Goal: Task Accomplishment & Management: Complete application form

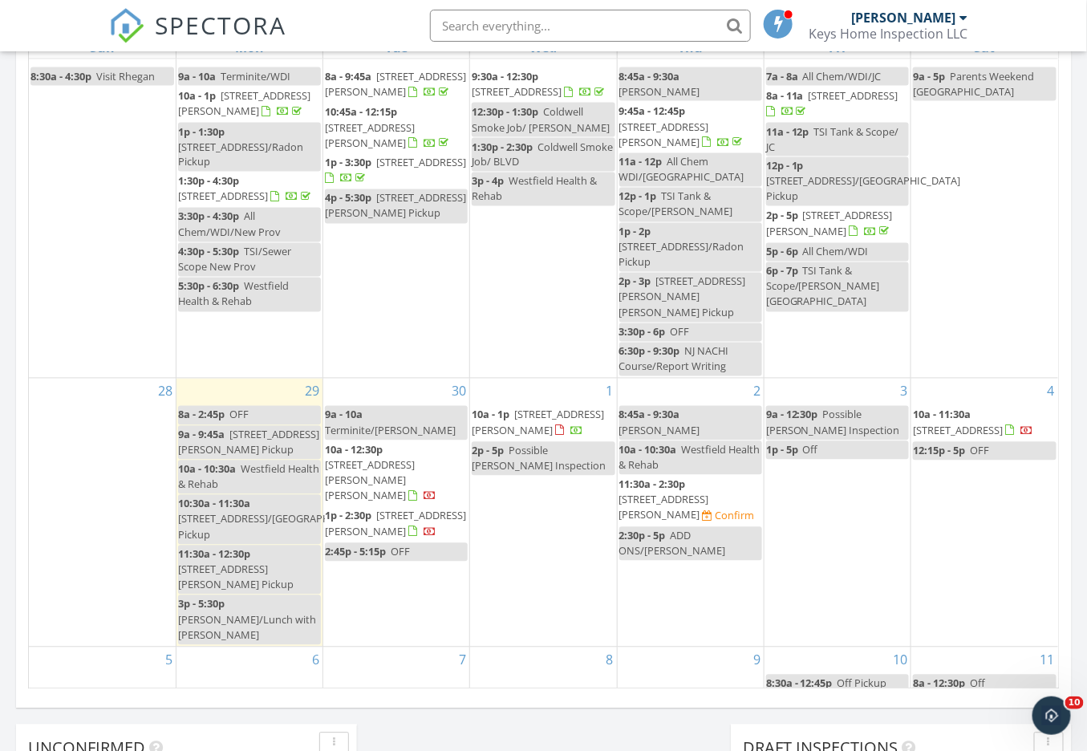
scroll to position [32, 0]
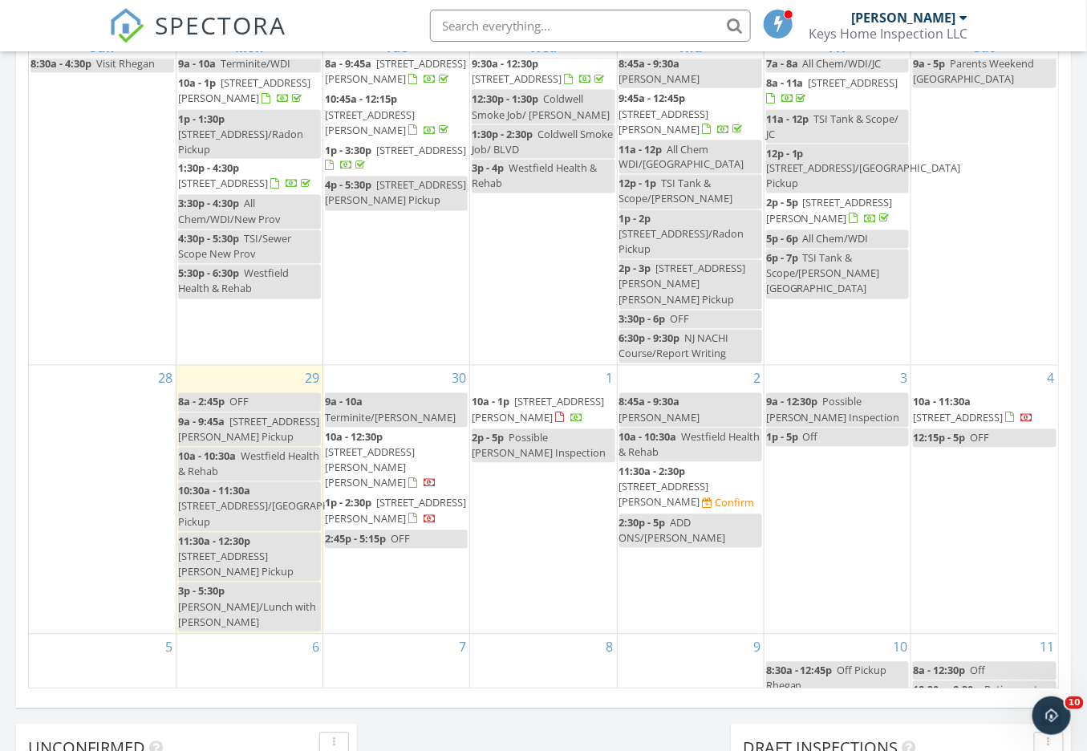
click at [680, 464] on span "11:30a - 2:30p" at bounding box center [652, 471] width 67 height 14
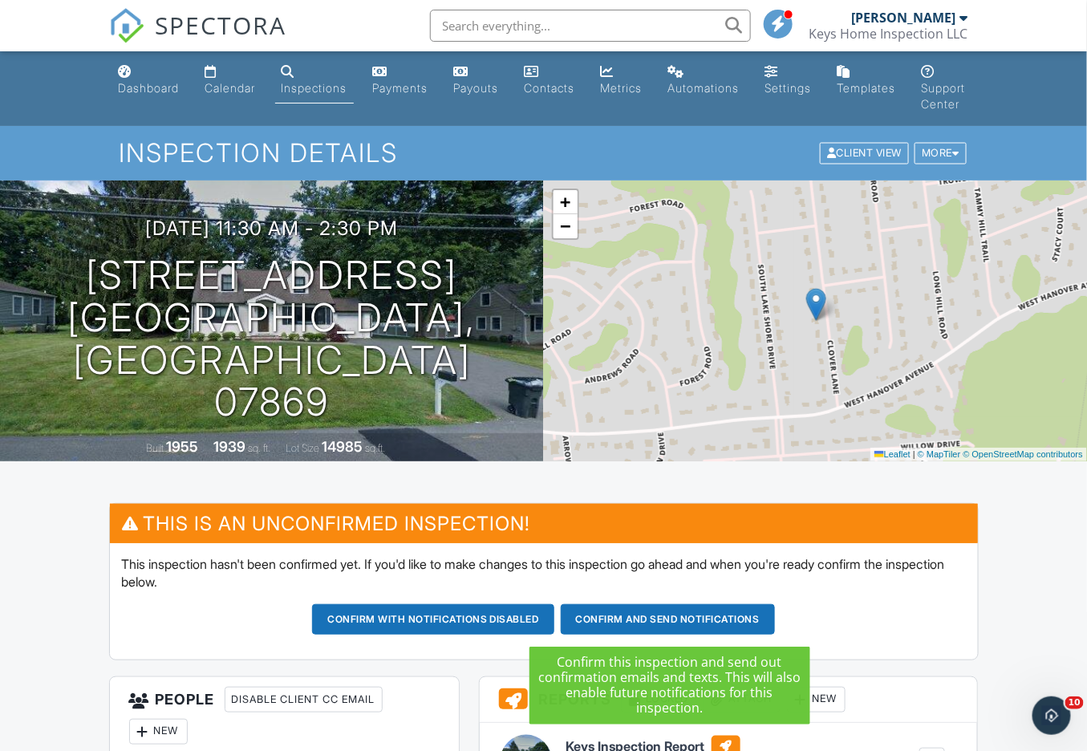
click at [592, 617] on button "Confirm and send notifications" at bounding box center [668, 619] width 214 height 30
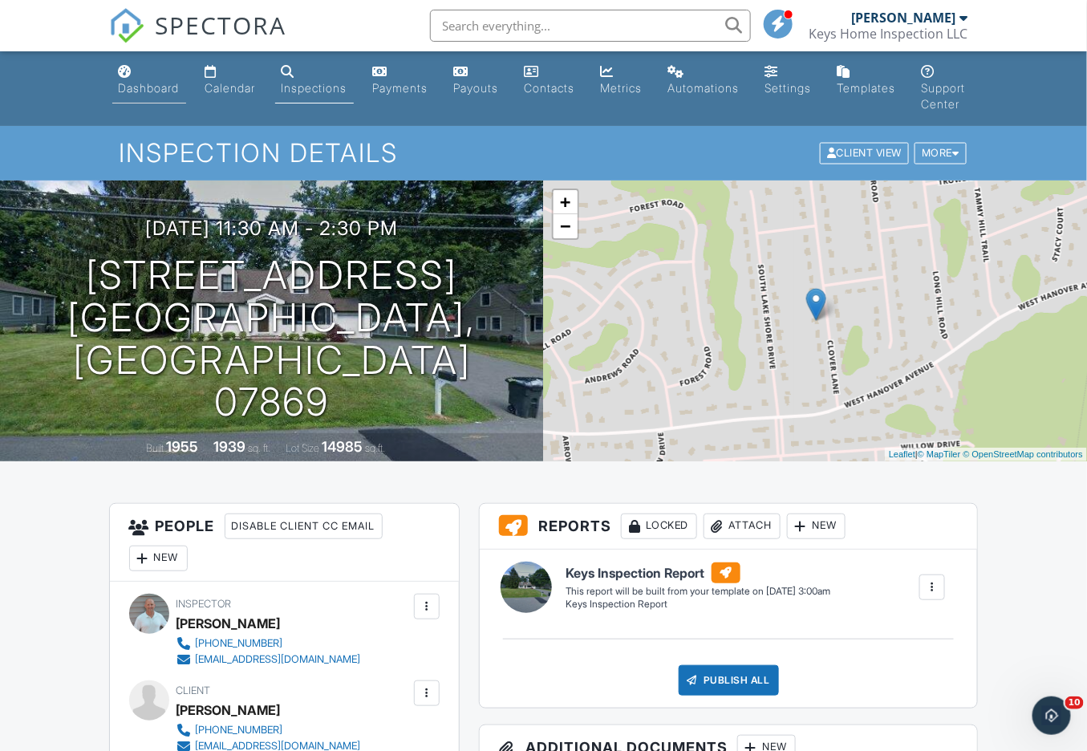
click at [131, 88] on div "Dashboard" at bounding box center [149, 88] width 61 height 14
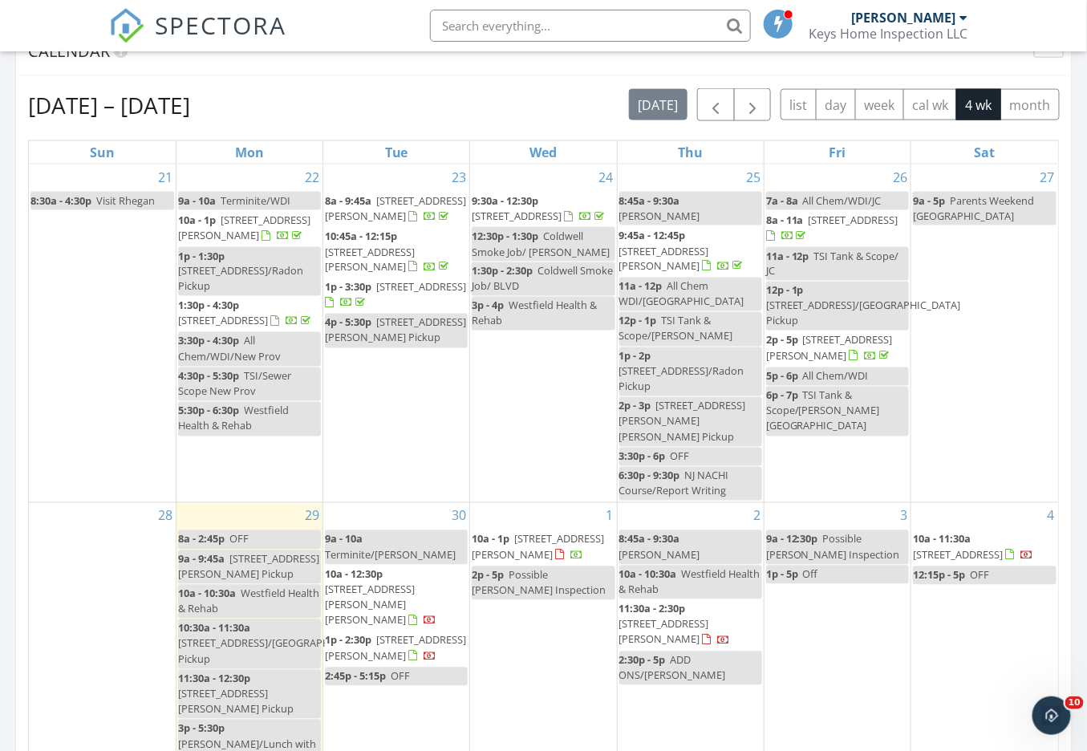
scroll to position [32, 0]
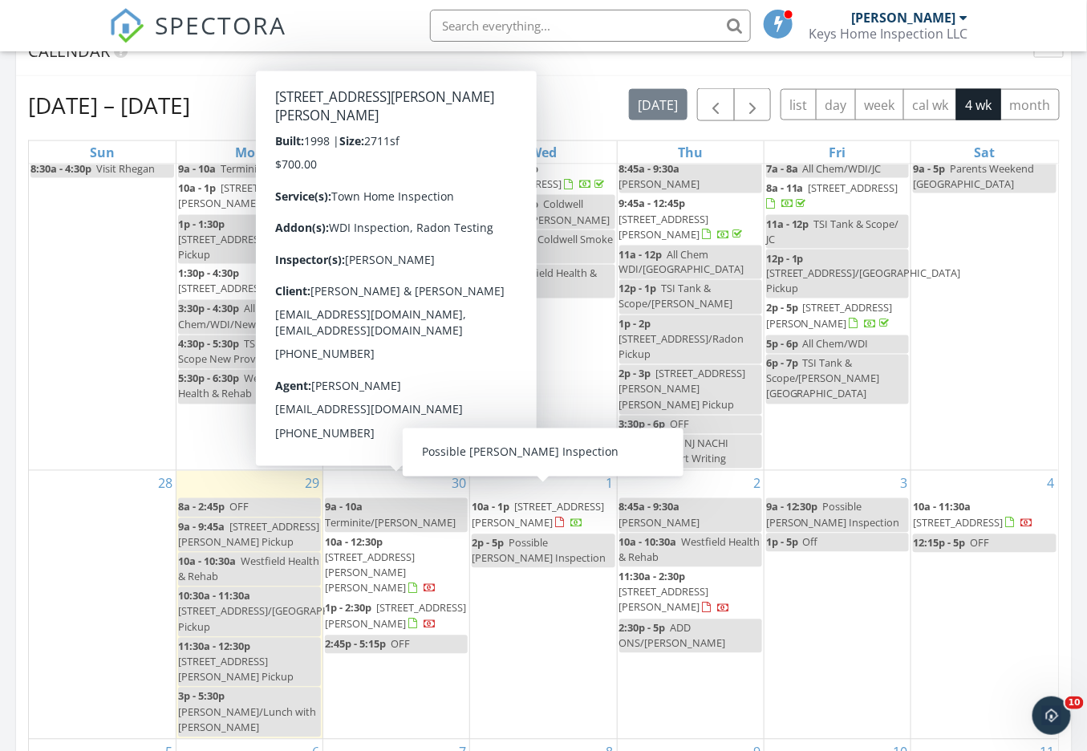
click at [554, 536] on div "2p - 5p Possible [PERSON_NAME] Inspection" at bounding box center [543, 551] width 143 height 30
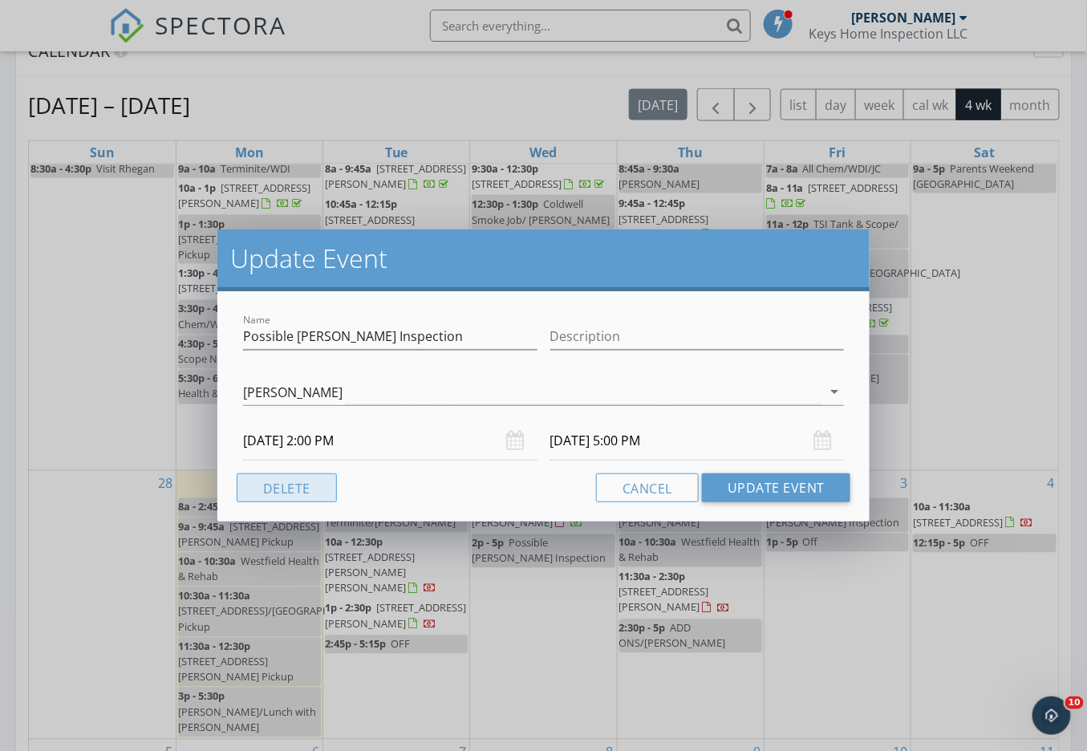
click at [314, 482] on button "Delete" at bounding box center [287, 487] width 100 height 29
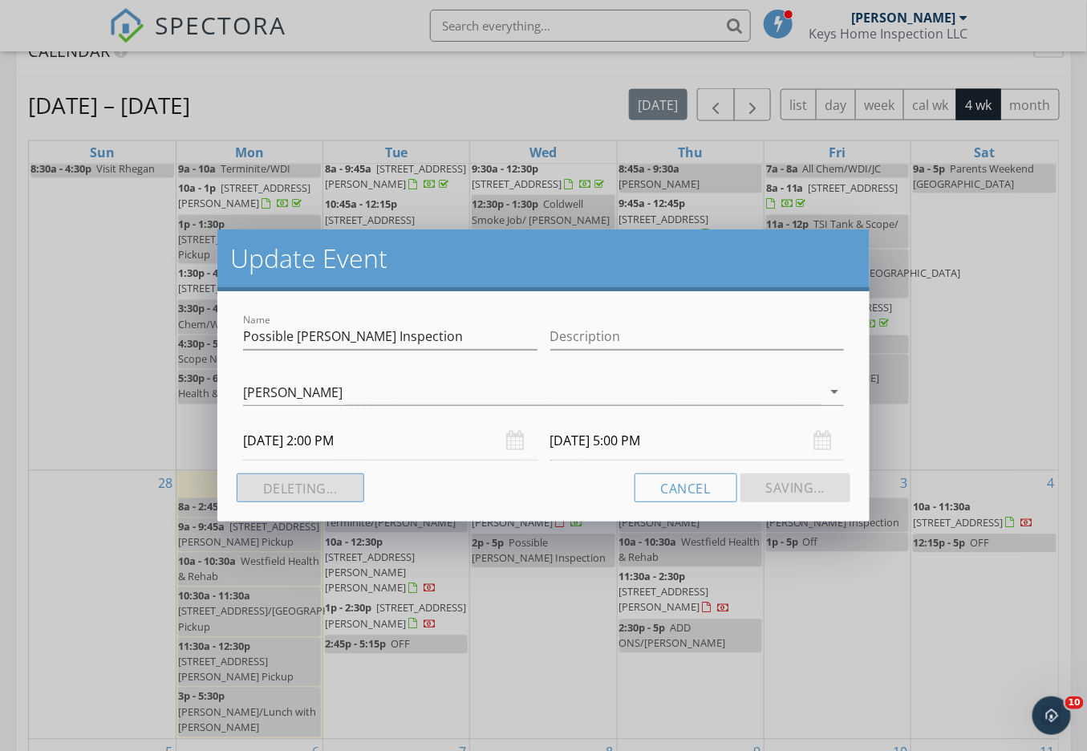
scroll to position [0, 0]
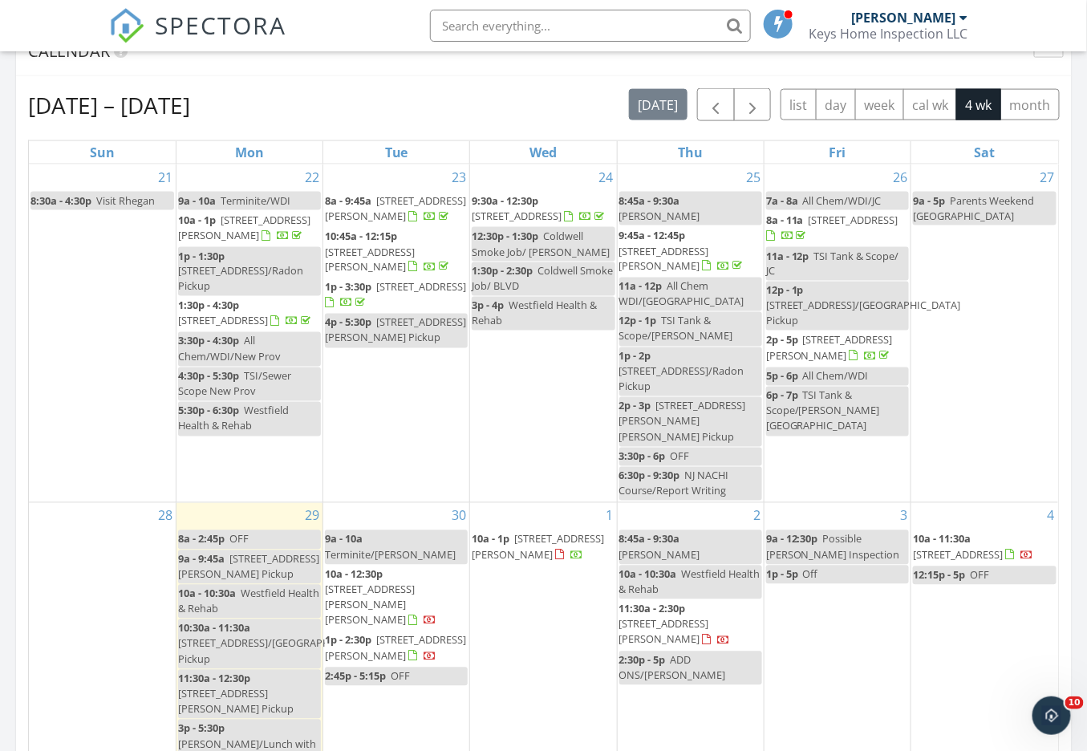
click at [524, 577] on div "1 10a - 1p [STREET_ADDRESS][PERSON_NAME]" at bounding box center [543, 637] width 146 height 268
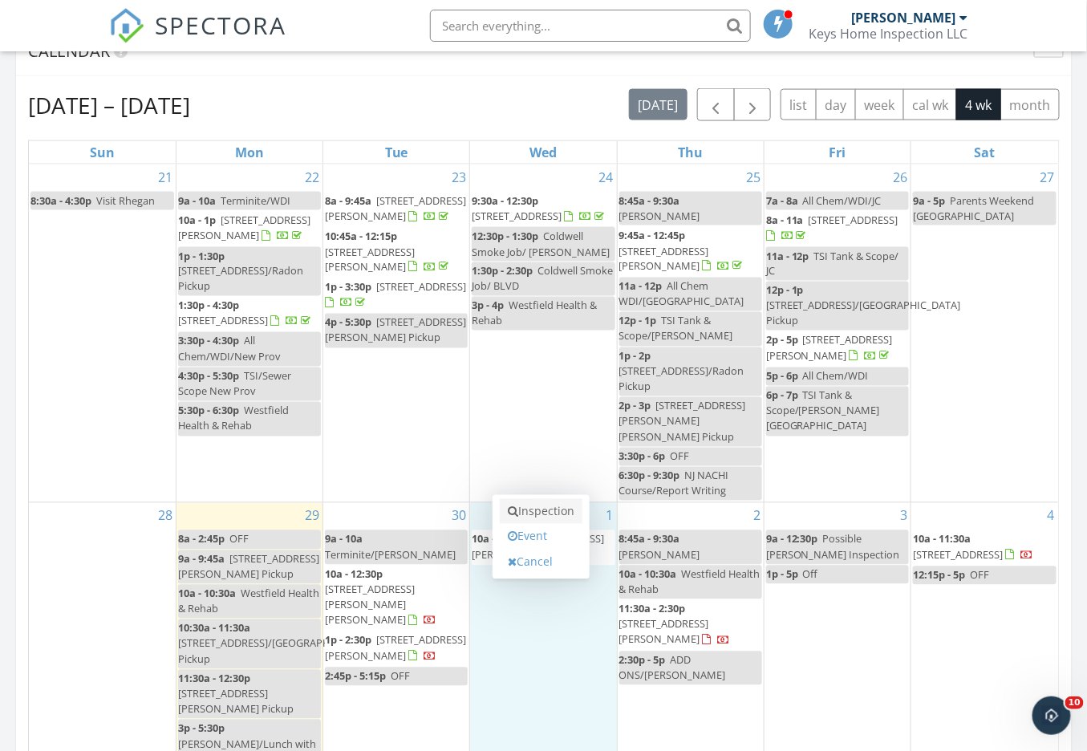
click at [554, 513] on link "Inspection" at bounding box center [541, 512] width 83 height 26
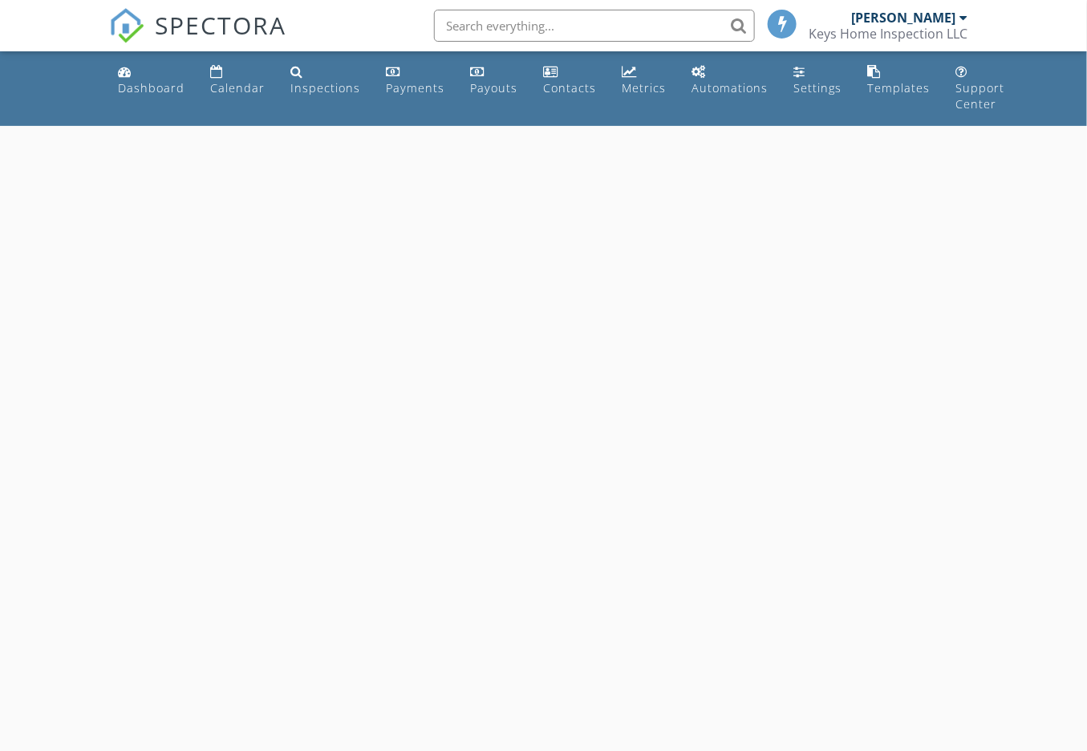
select select "9"
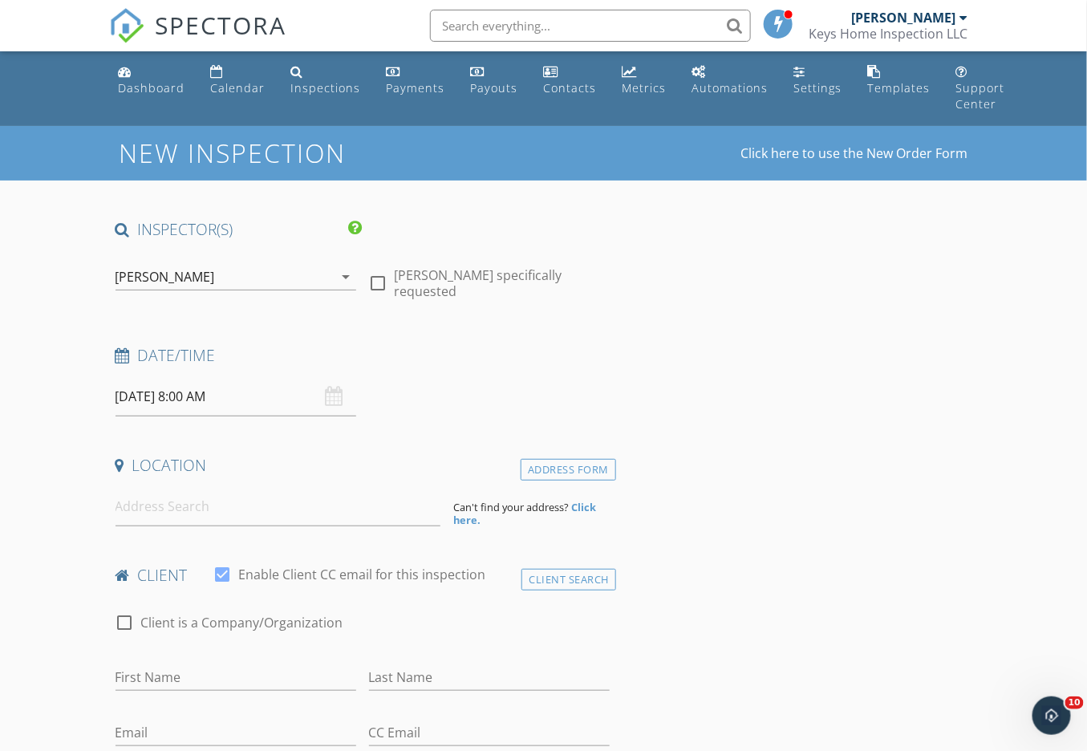
click at [236, 402] on input "[DATE] 8:00 AM" at bounding box center [235, 396] width 241 height 39
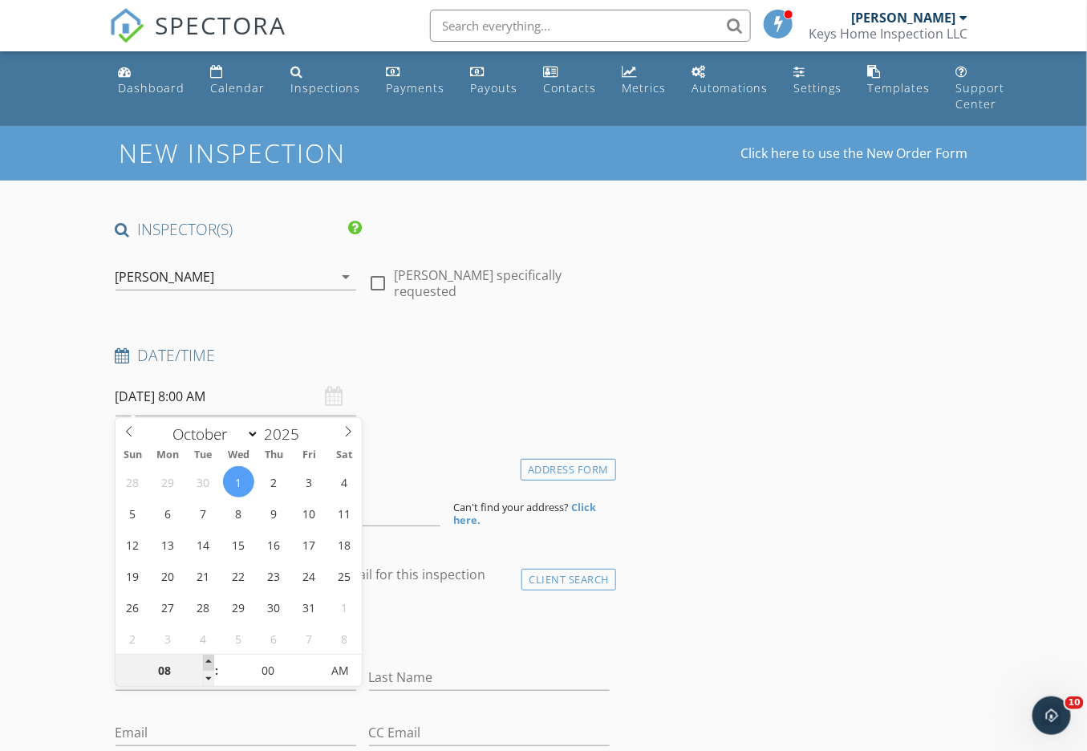
type input "09"
type input "[DATE] 9:00 AM"
click at [209, 657] on span at bounding box center [208, 662] width 11 height 16
type input "10"
type input "10/01/2025 10:00 AM"
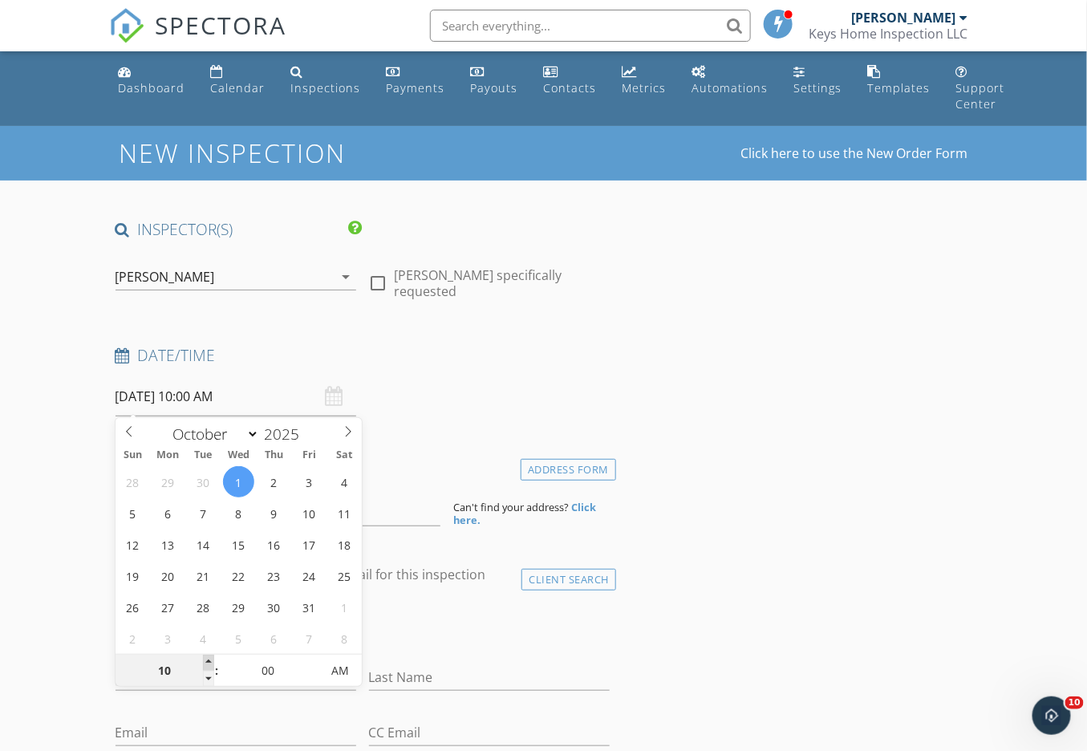
click at [209, 657] on span at bounding box center [208, 662] width 11 height 16
type input "11"
type input "10/01/2025 11:00 AM"
click at [209, 657] on span at bounding box center [208, 662] width 11 height 16
type input "12"
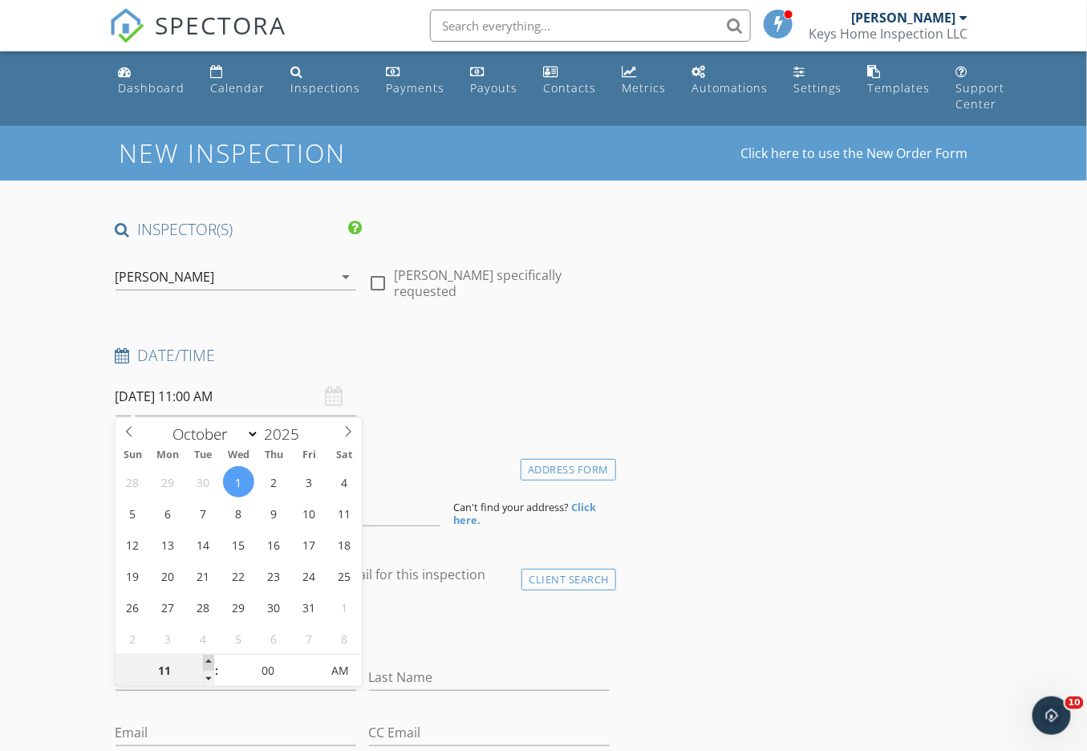
type input "10/01/2025 12:00 PM"
click at [209, 657] on span at bounding box center [208, 662] width 11 height 16
type input "01"
type input "10/01/2025 1:00 PM"
click at [209, 657] on span at bounding box center [208, 662] width 11 height 16
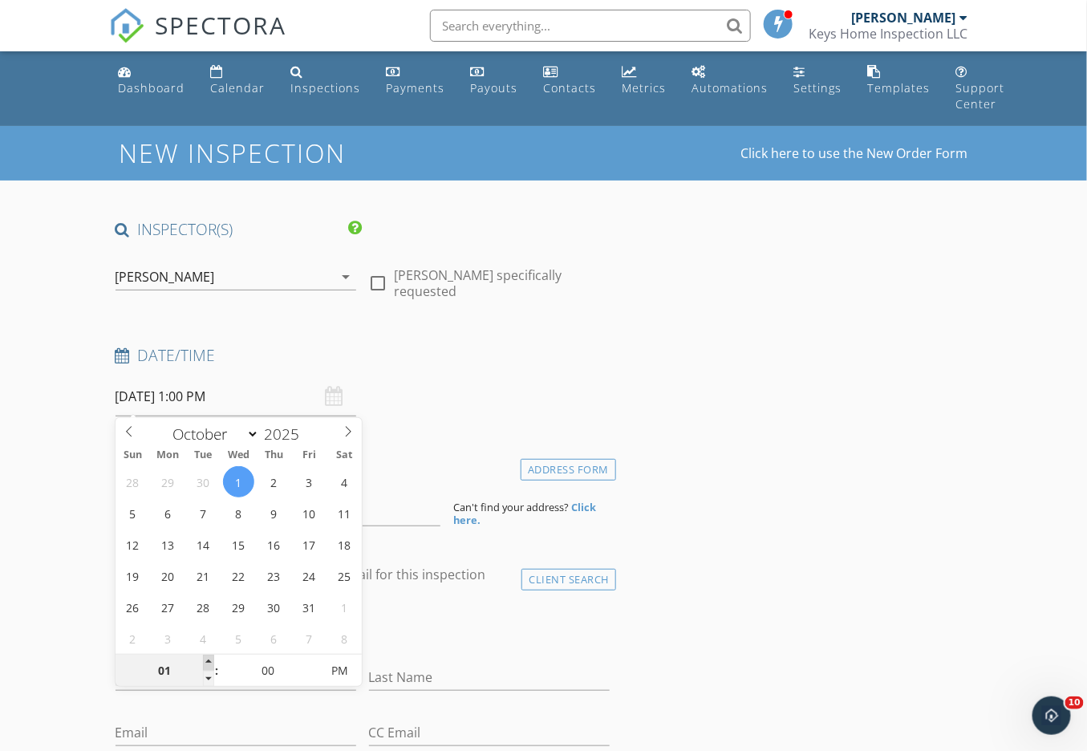
type input "02"
type input "10/01/2025 2:00 PM"
click at [209, 657] on span at bounding box center [208, 662] width 11 height 16
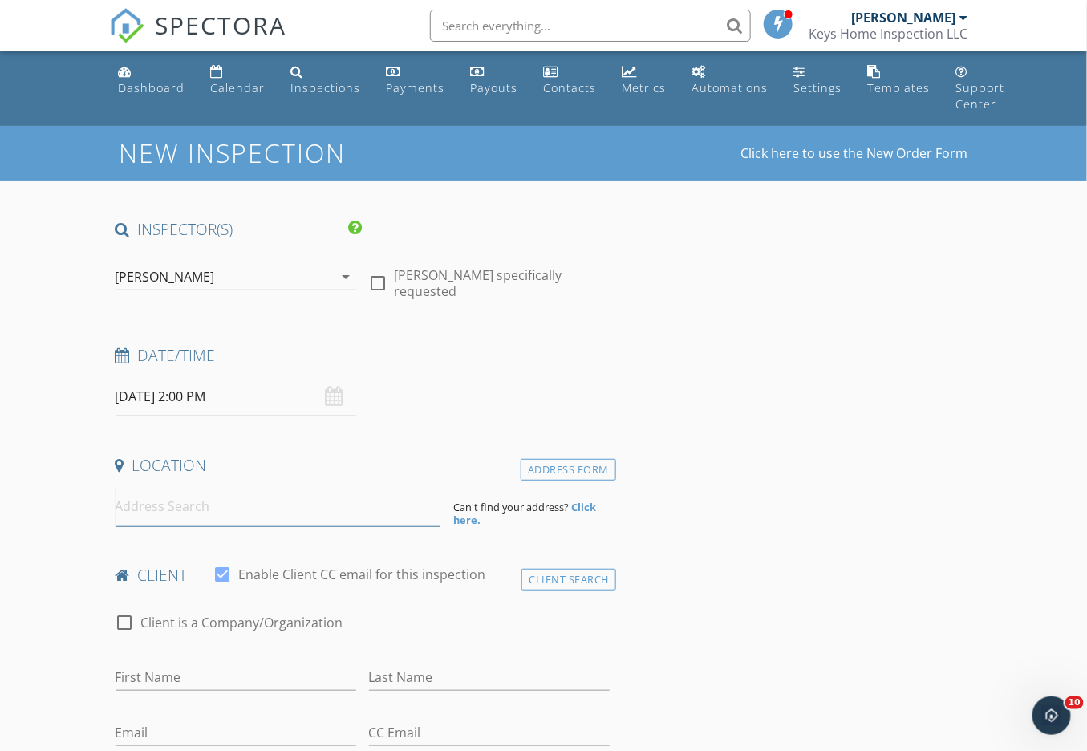
click at [181, 514] on input at bounding box center [278, 506] width 326 height 39
click at [152, 515] on input at bounding box center [278, 506] width 326 height 39
paste input "63 Tempe WicknRd Mendham"
type input "63 Tempe Wick Rd, Mendham Township, NJ, USA"
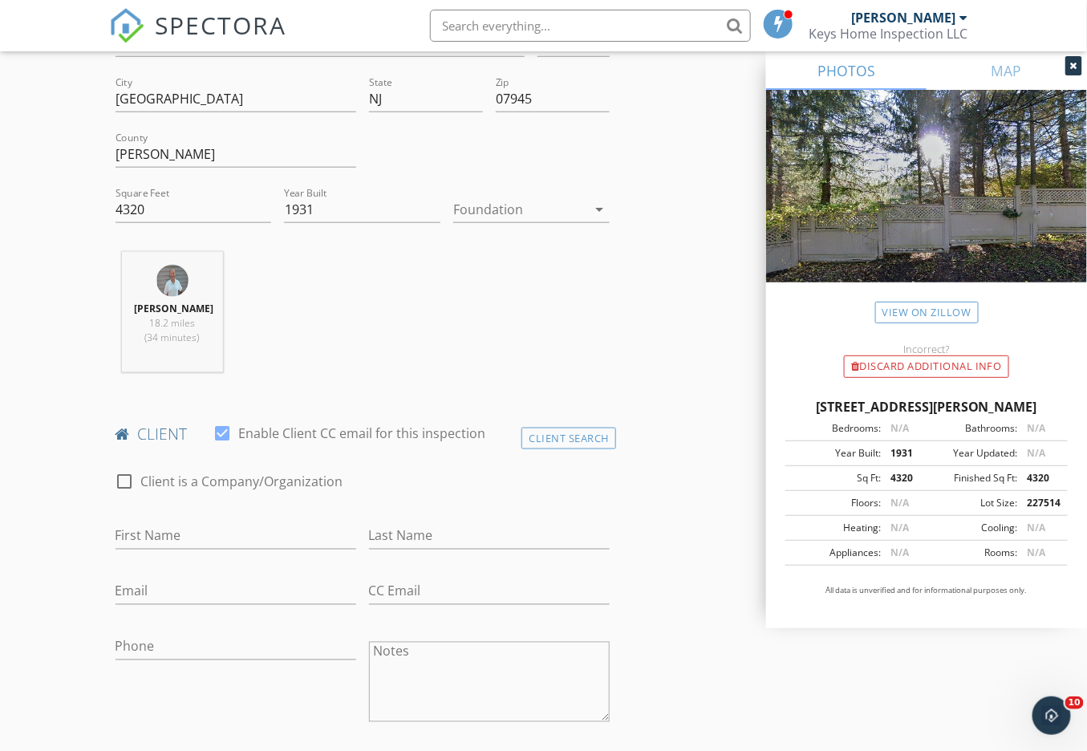
scroll to position [506, 0]
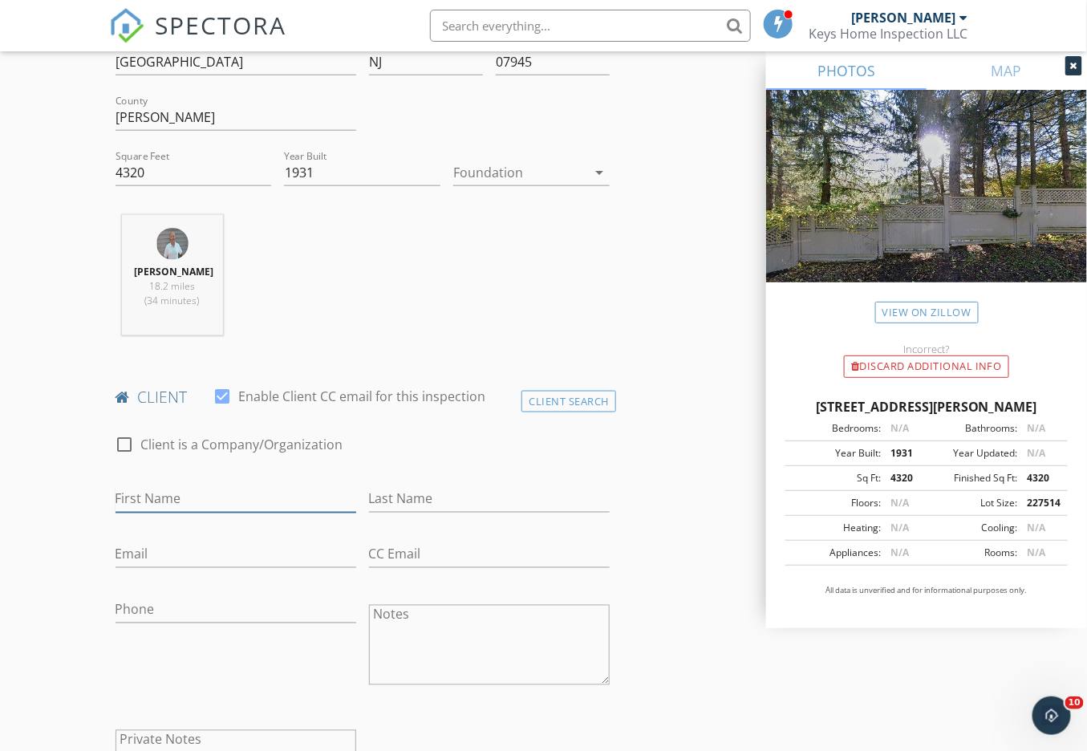
click at [217, 512] on input "First Name" at bounding box center [235, 499] width 241 height 26
type input "[PERSON_NAME]"
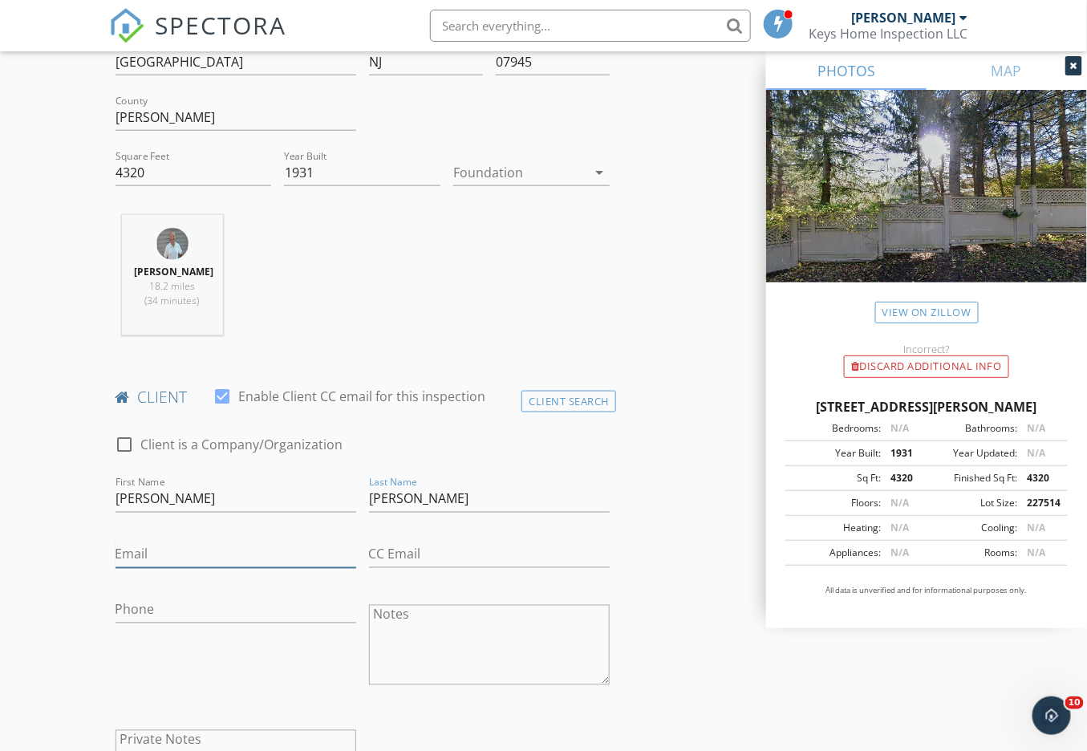
click at [137, 566] on input "Email" at bounding box center [235, 554] width 241 height 26
paste input "[PERSON_NAME][EMAIL_ADDRESS][DOMAIN_NAME]"
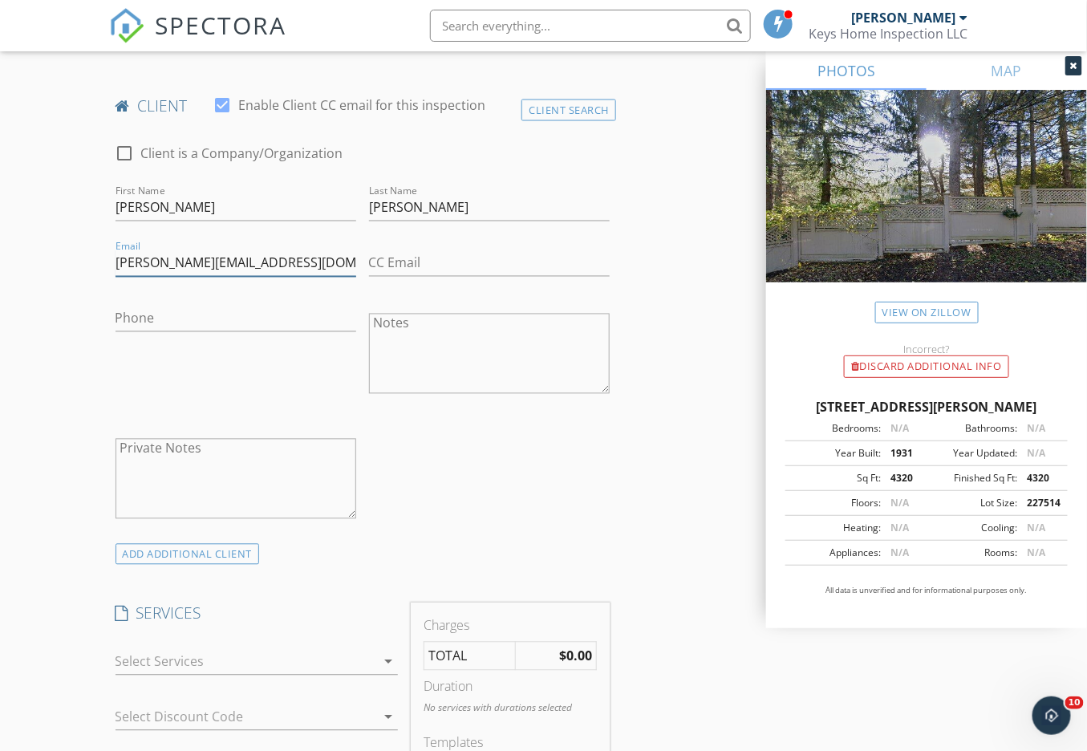
scroll to position [799, 0]
type input "[PERSON_NAME][EMAIL_ADDRESS][DOMAIN_NAME]"
click at [195, 564] on div "ADD ADDITIONAL client" at bounding box center [187, 553] width 144 height 22
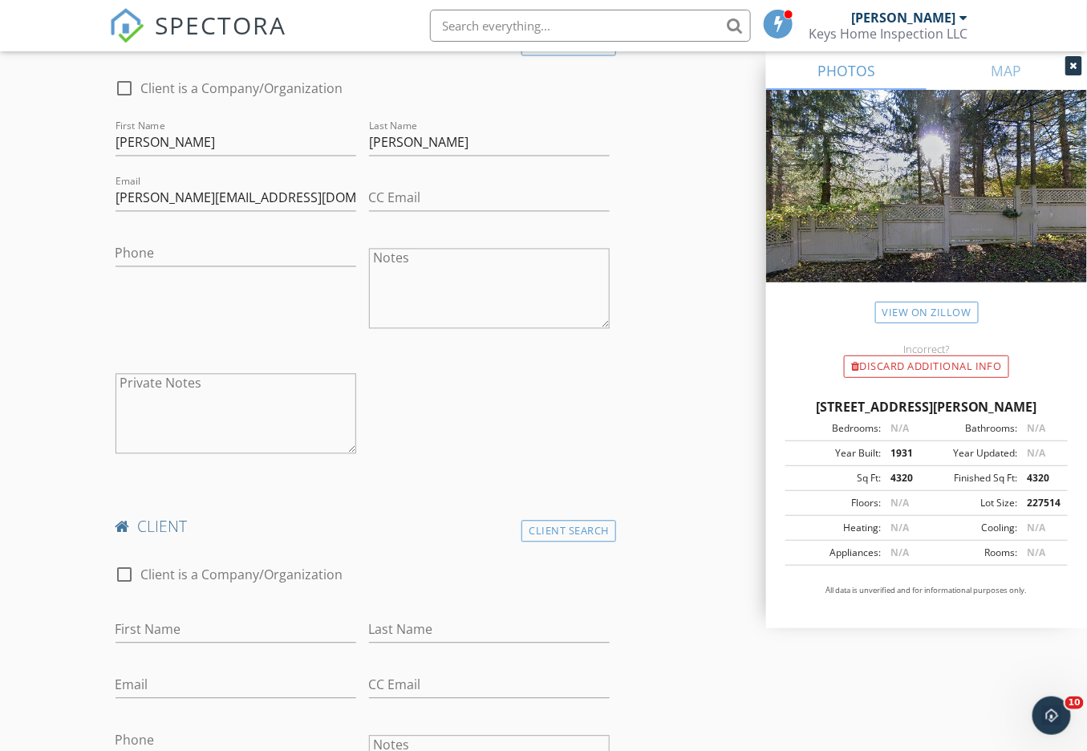
scroll to position [863, 0]
click at [189, 642] on input "First Name" at bounding box center [235, 629] width 241 height 26
type input "[PERSON_NAME]"
click at [142, 696] on input "Email" at bounding box center [235, 684] width 241 height 26
paste input "[PERSON_NAME][EMAIL_ADDRESS][DOMAIN_NAME]"
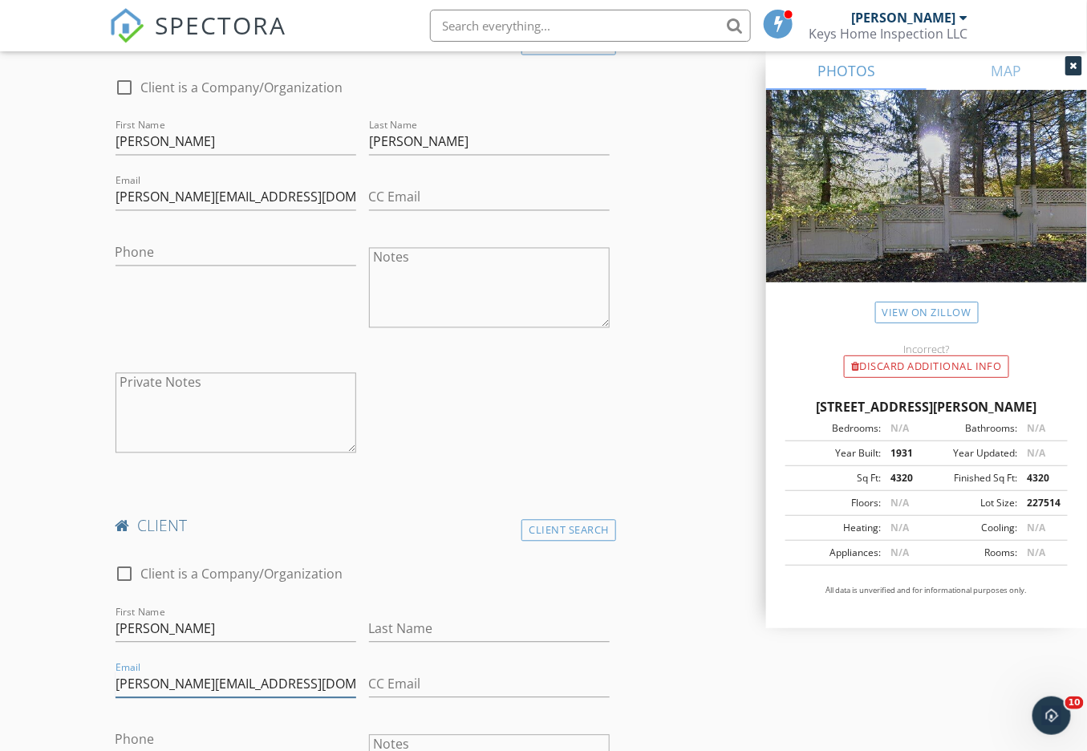
type input "[PERSON_NAME][EMAIL_ADDRESS][DOMAIN_NAME]"
click at [389, 642] on input "Last Name" at bounding box center [489, 629] width 241 height 26
type input "Kir"
drag, startPoint x: 396, startPoint y: 633, endPoint x: 369, endPoint y: 635, distance: 27.3
click at [369, 635] on input "Kir" at bounding box center [489, 629] width 241 height 26
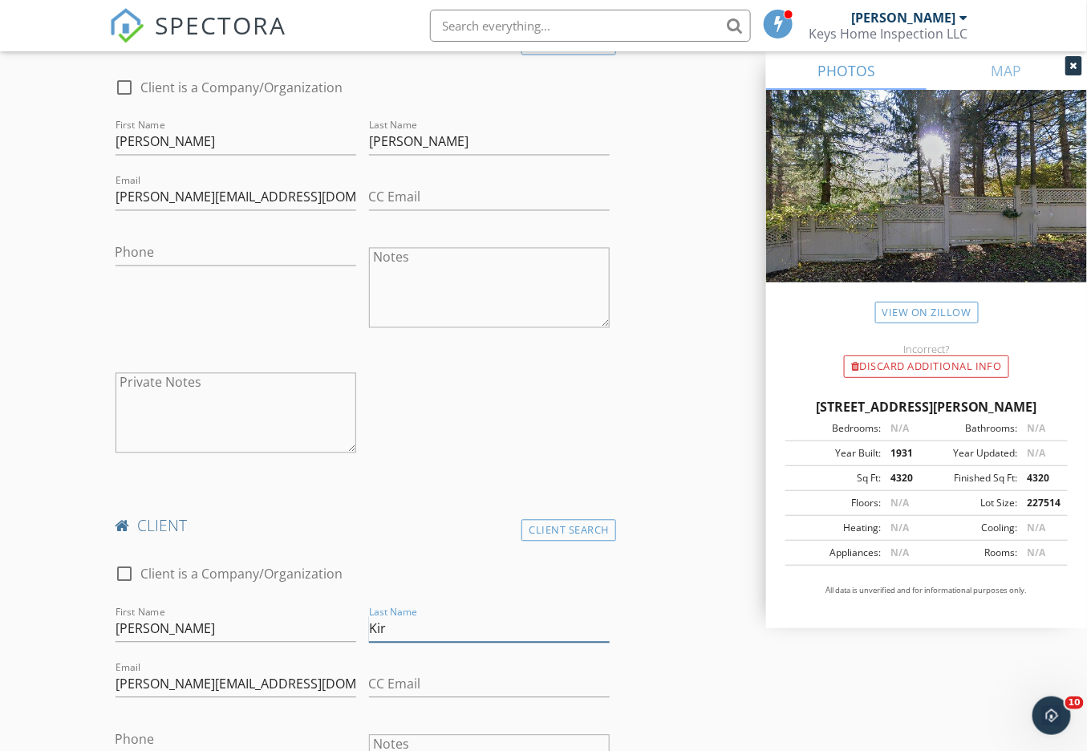
drag, startPoint x: 405, startPoint y: 641, endPoint x: 394, endPoint y: 642, distance: 11.3
click at [394, 642] on input "Kir" at bounding box center [489, 629] width 241 height 26
paste input "[PERSON_NAME]"
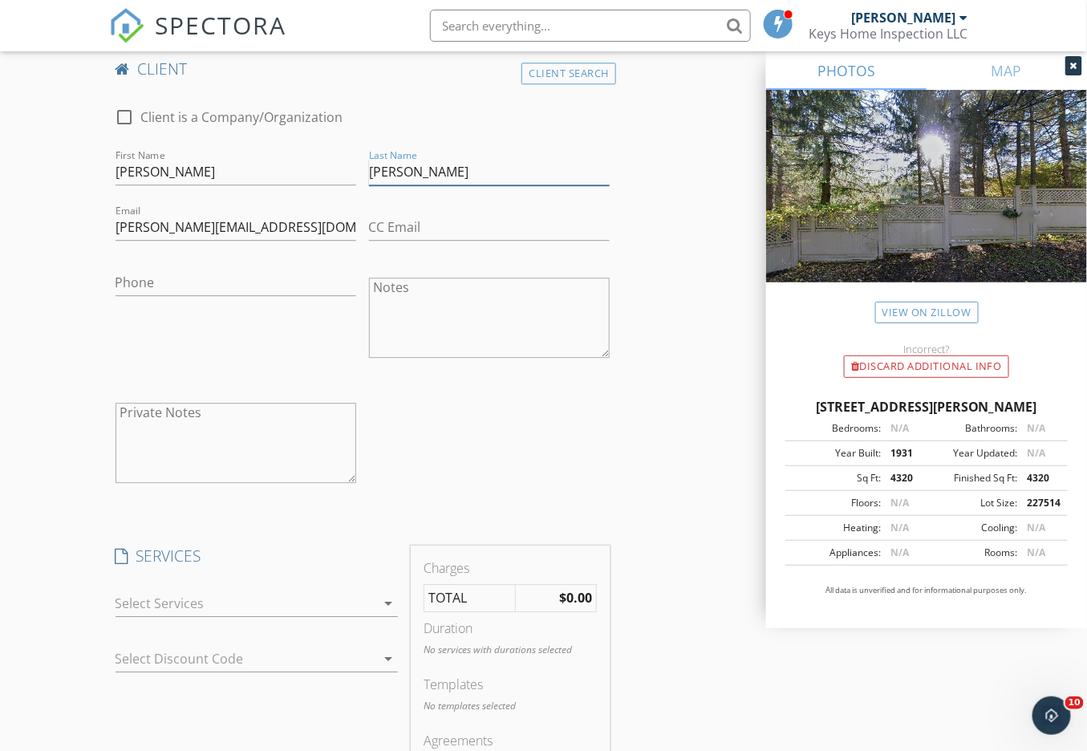
scroll to position [1398, 0]
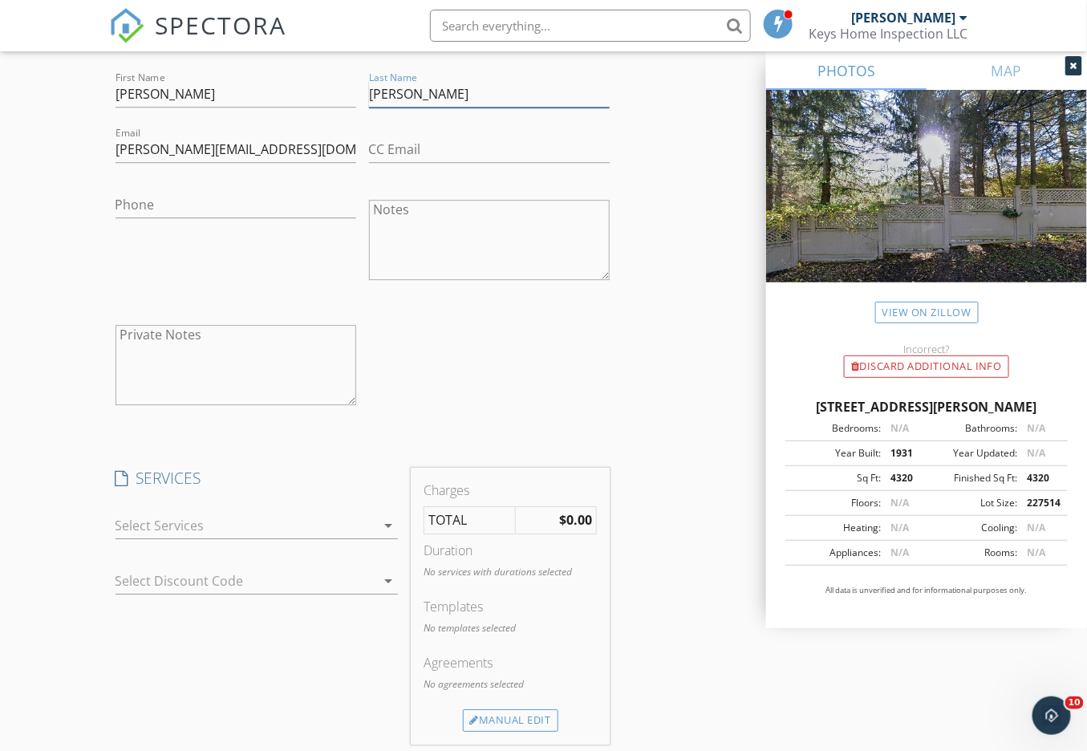
type input "[PERSON_NAME]"
click at [252, 538] on div at bounding box center [245, 525] width 261 height 26
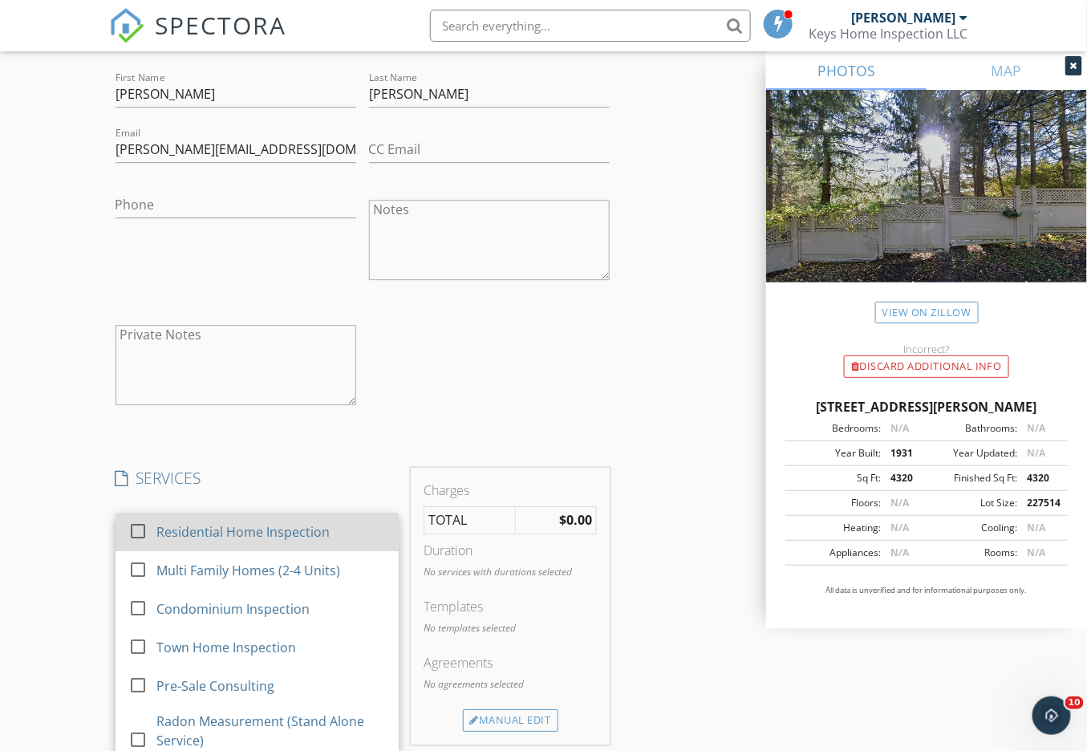
click at [132, 543] on div at bounding box center [137, 529] width 27 height 27
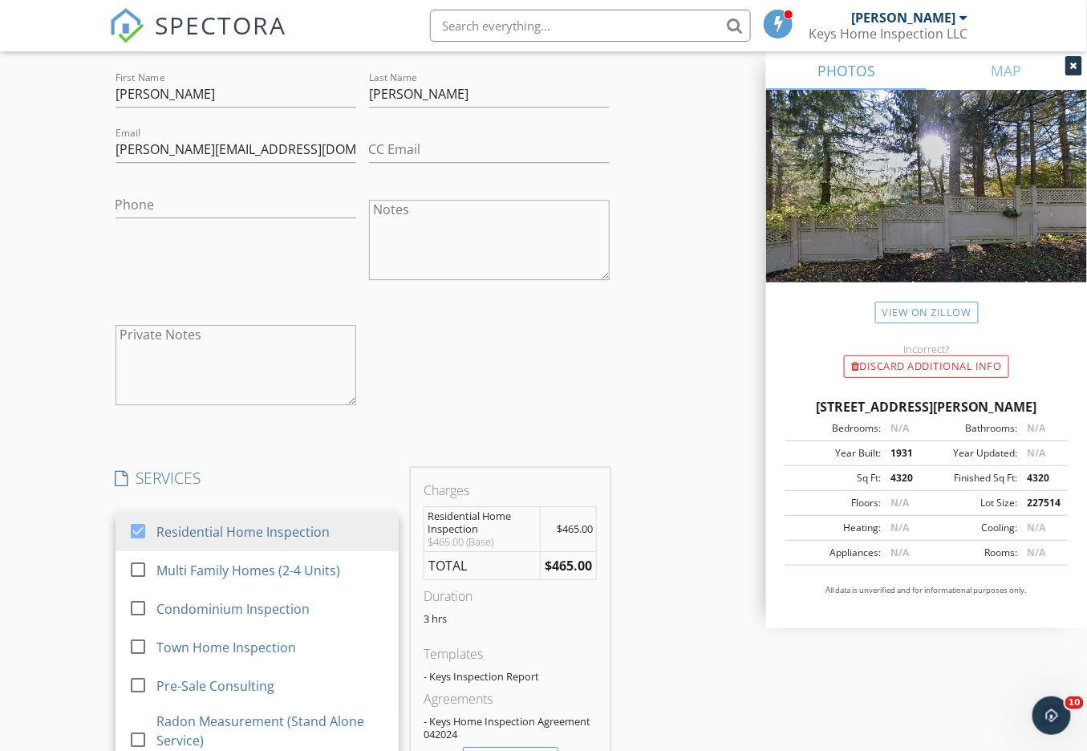
click at [87, 581] on div "New Inspection Click here to use the New Order Form INSPECTOR(S) check_box John…" at bounding box center [543, 421] width 1087 height 3387
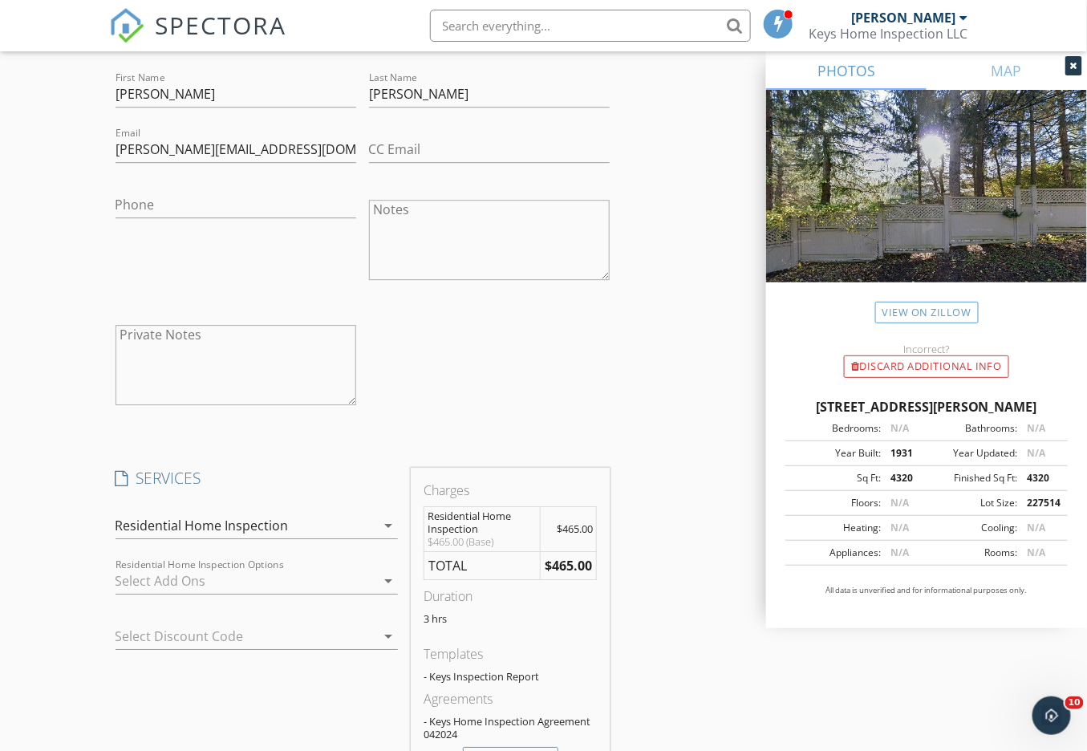
click at [136, 593] on div at bounding box center [245, 581] width 261 height 26
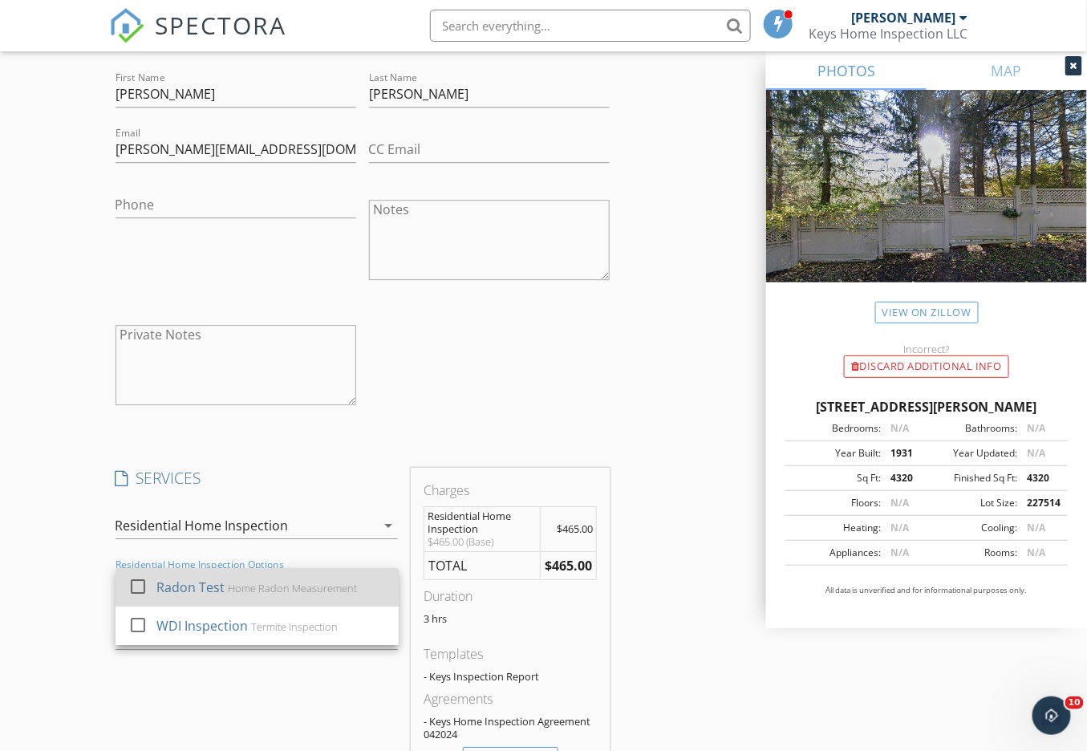
click at [135, 598] on div at bounding box center [137, 585] width 27 height 27
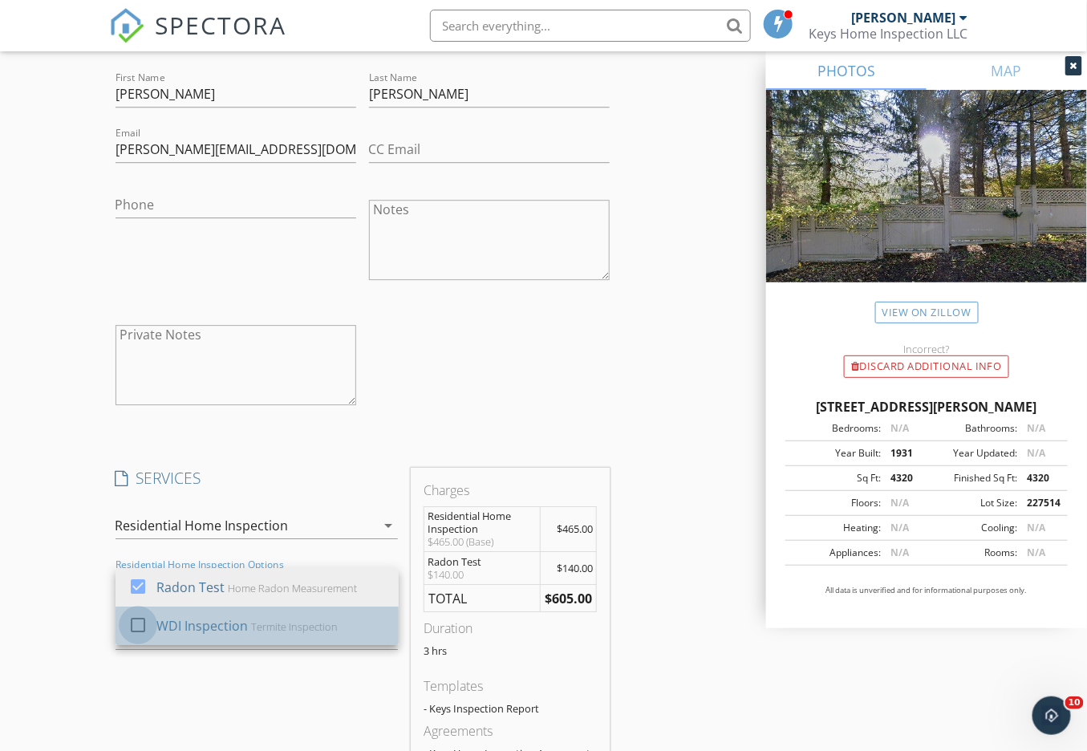
click at [132, 633] on div at bounding box center [137, 623] width 27 height 27
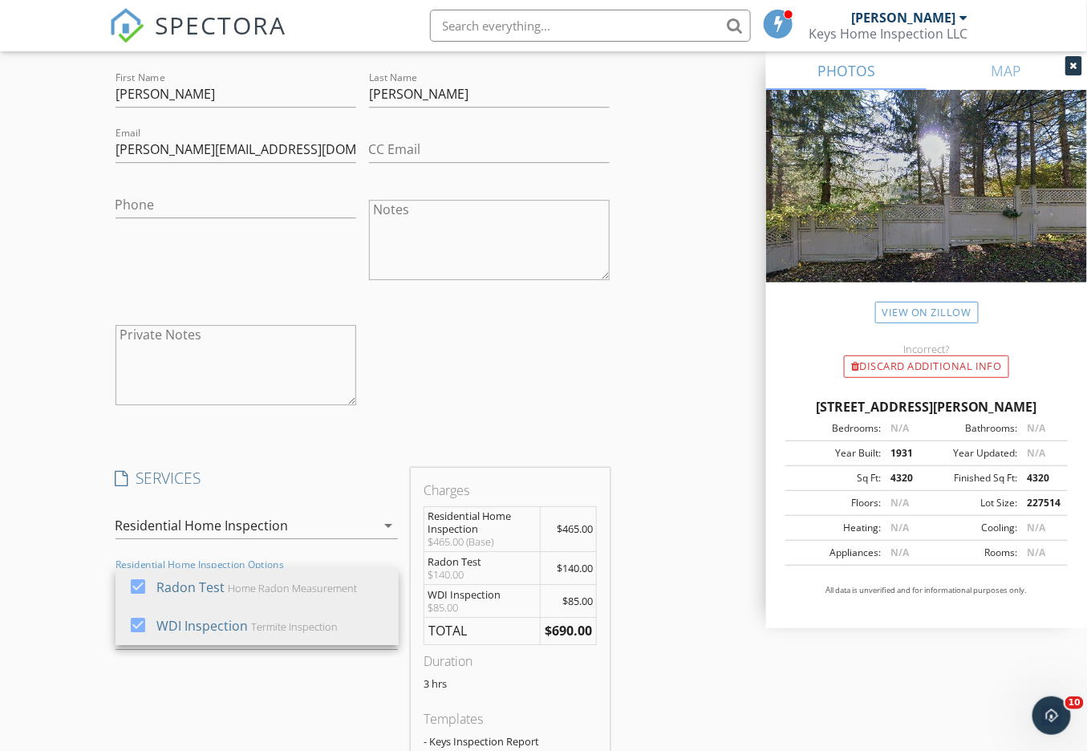
click at [59, 626] on div "New Inspection Click here to use the New Order Form INSPECTOR(S) check_box John…" at bounding box center [543, 454] width 1087 height 3452
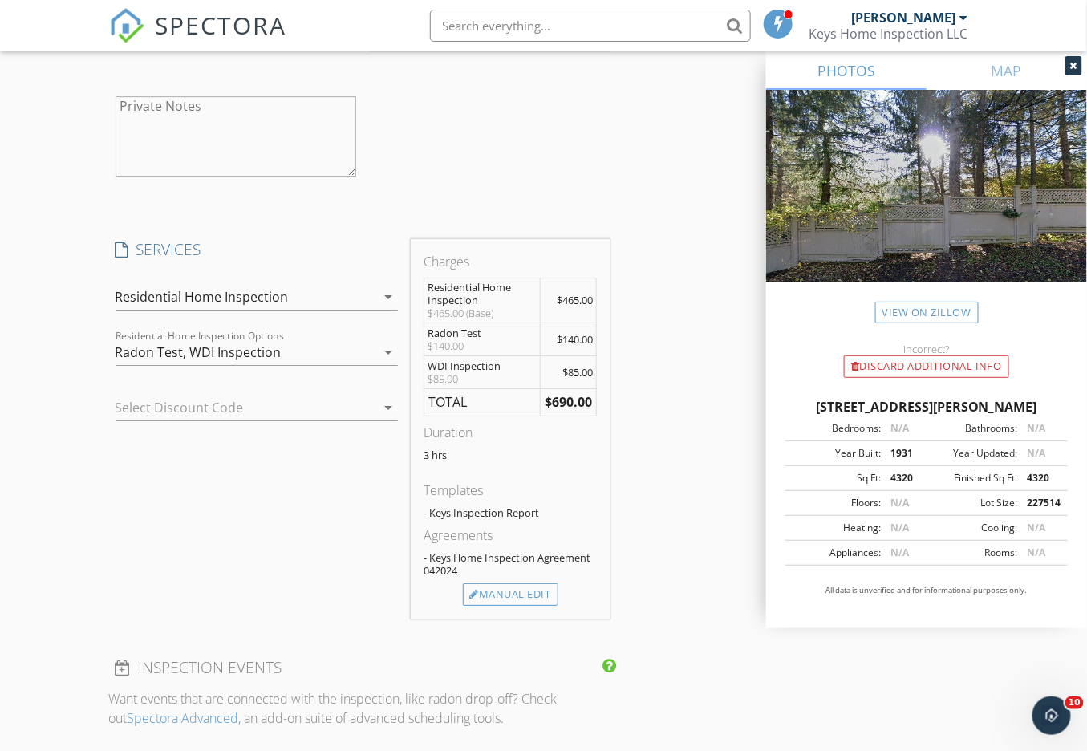
scroll to position [1702, 0]
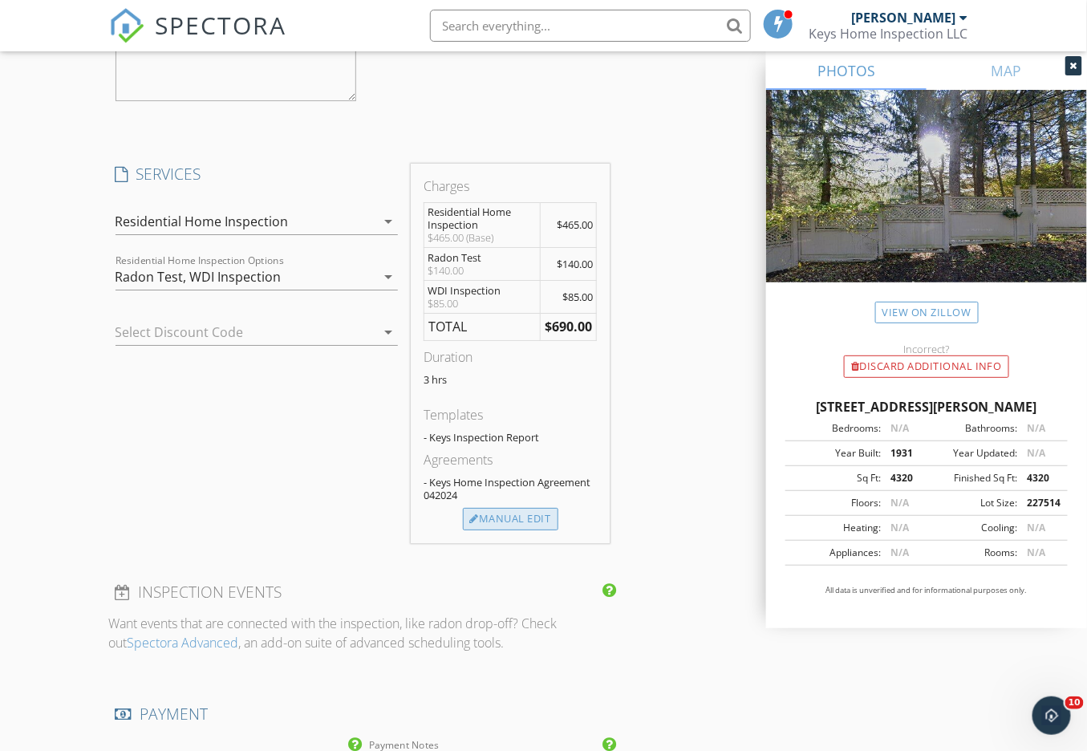
click at [484, 530] on div "Manual Edit" at bounding box center [510, 519] width 95 height 22
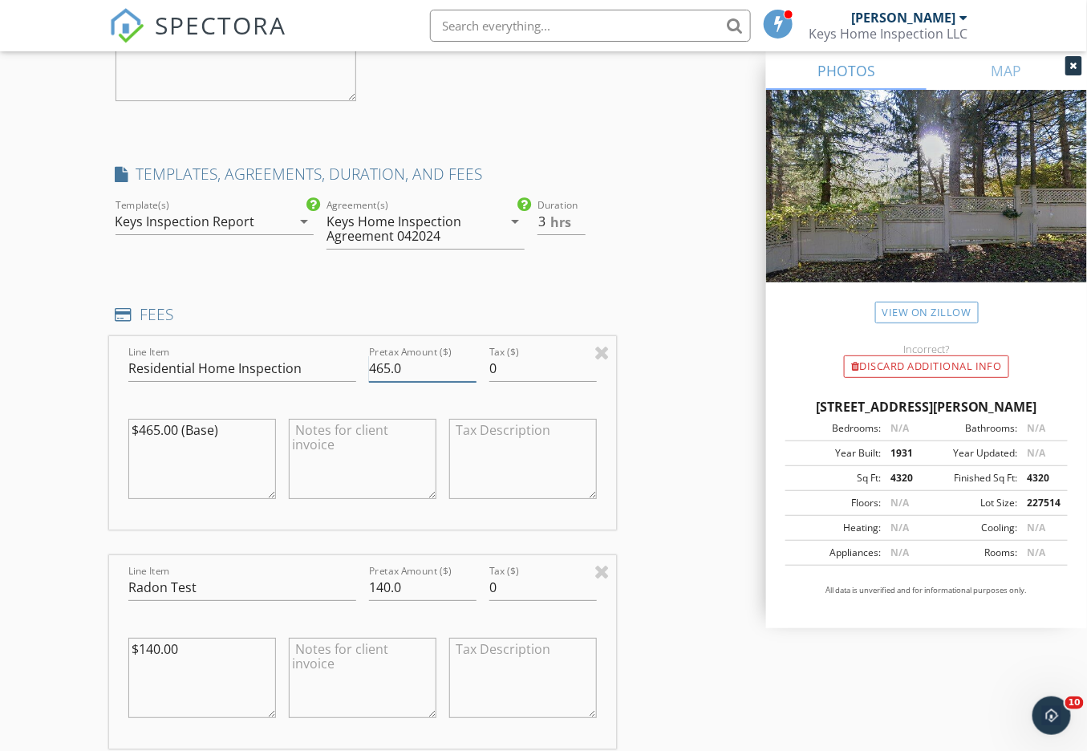
click at [389, 382] on input "465.0" at bounding box center [422, 368] width 107 height 26
type input "650.0"
click at [457, 325] on h4 "FEES" at bounding box center [362, 314] width 494 height 21
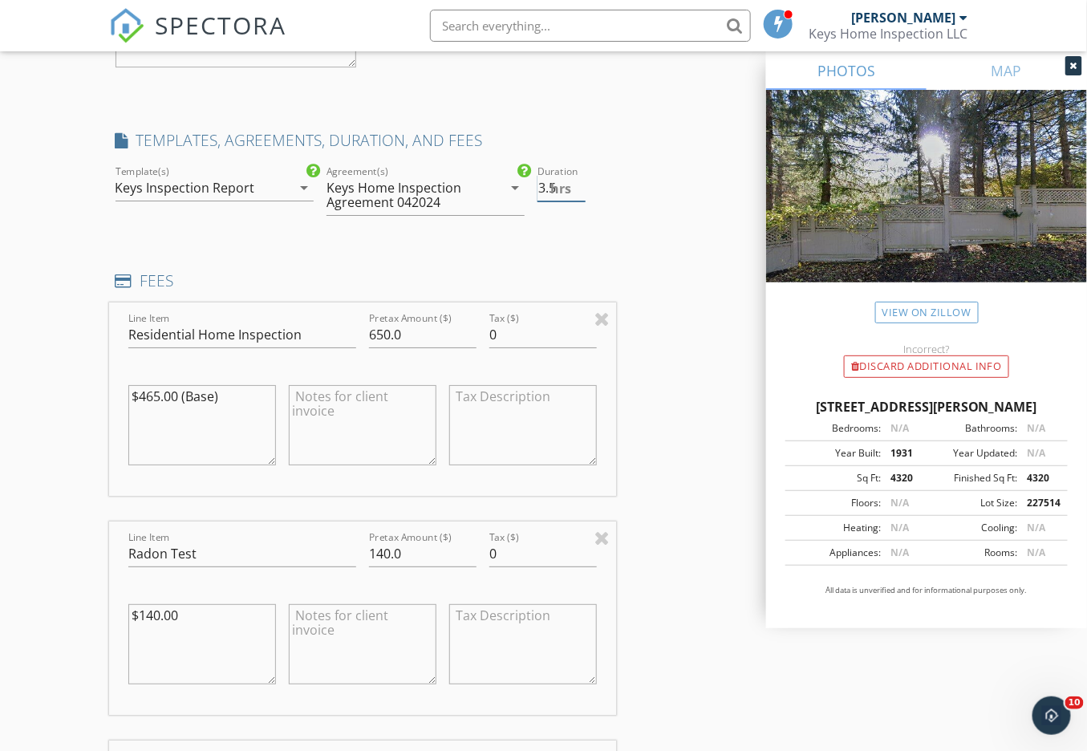
click at [581, 196] on input "3.5" at bounding box center [560, 188] width 47 height 26
type input "4"
click at [581, 196] on input "4" at bounding box center [560, 188] width 47 height 26
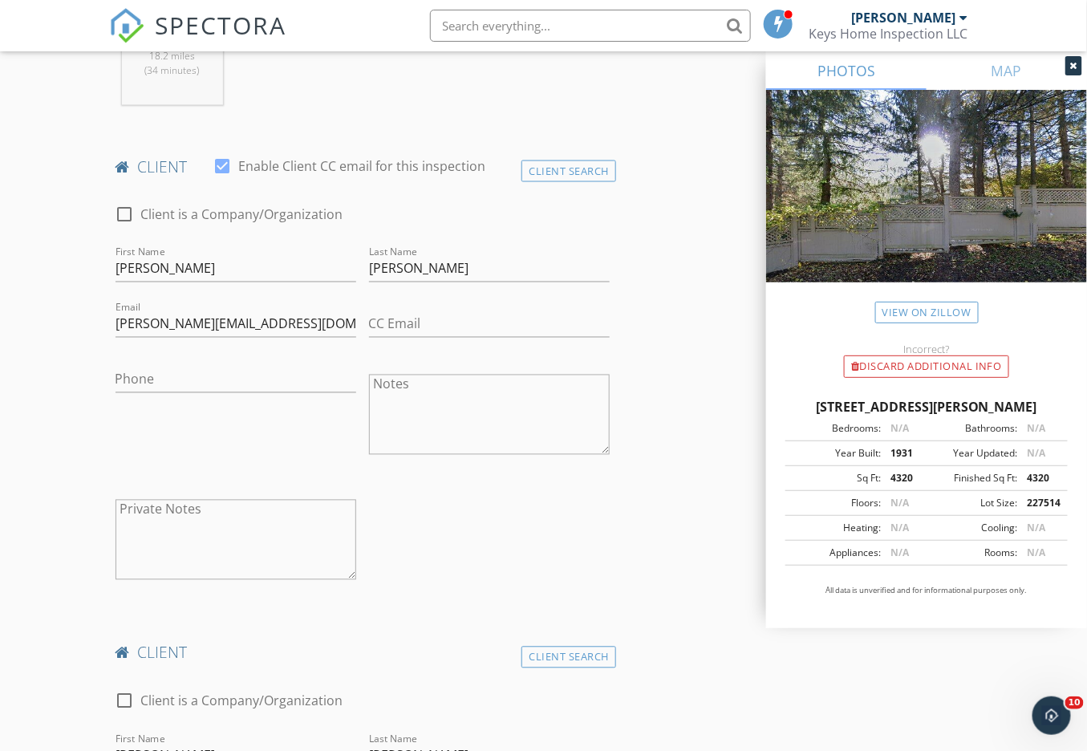
scroll to position [731, 0]
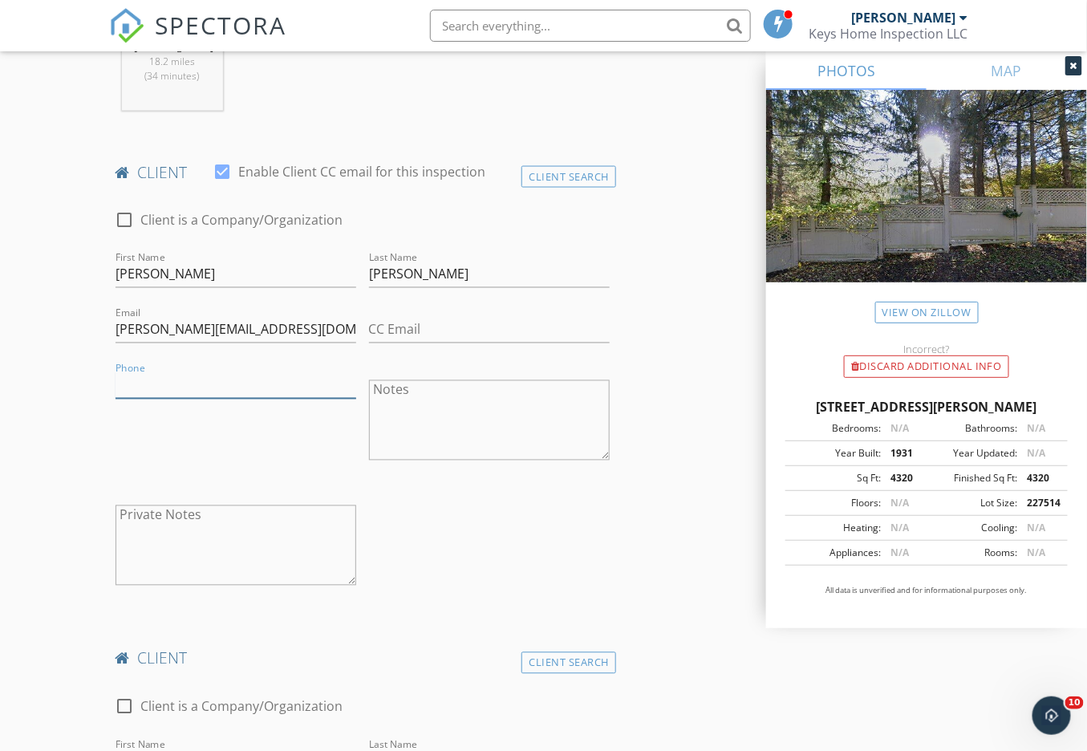
click at [155, 395] on input "Phone" at bounding box center [235, 385] width 241 height 26
paste input "[PHONE_NUMBER]"
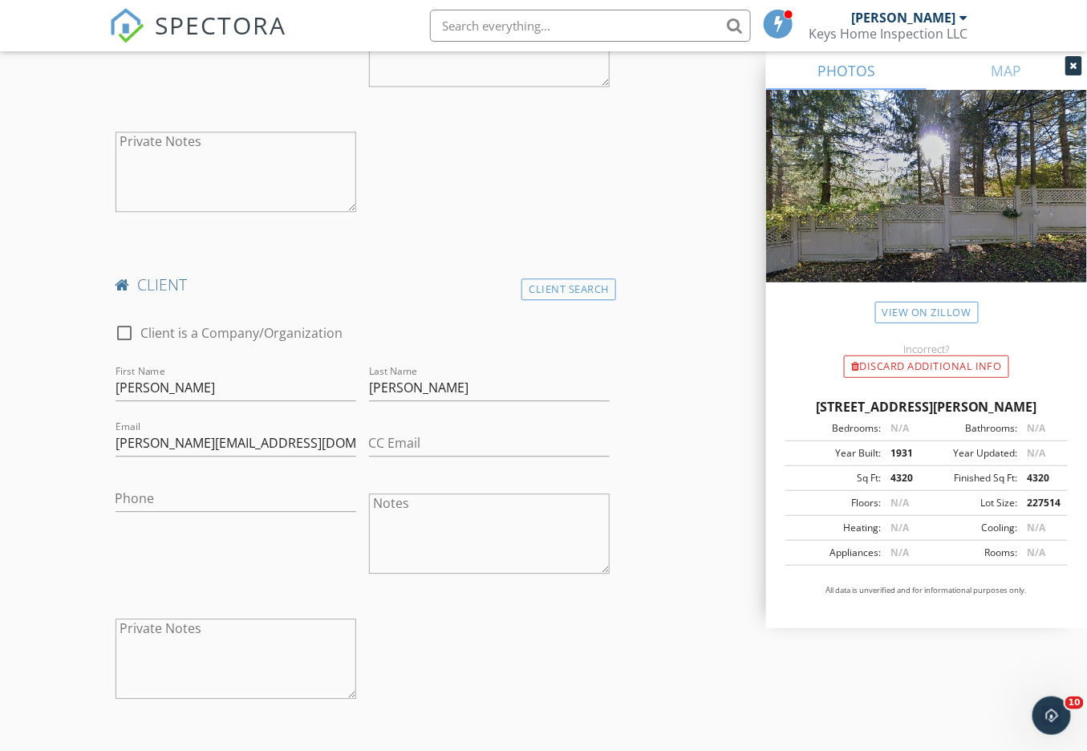
scroll to position [1132, 0]
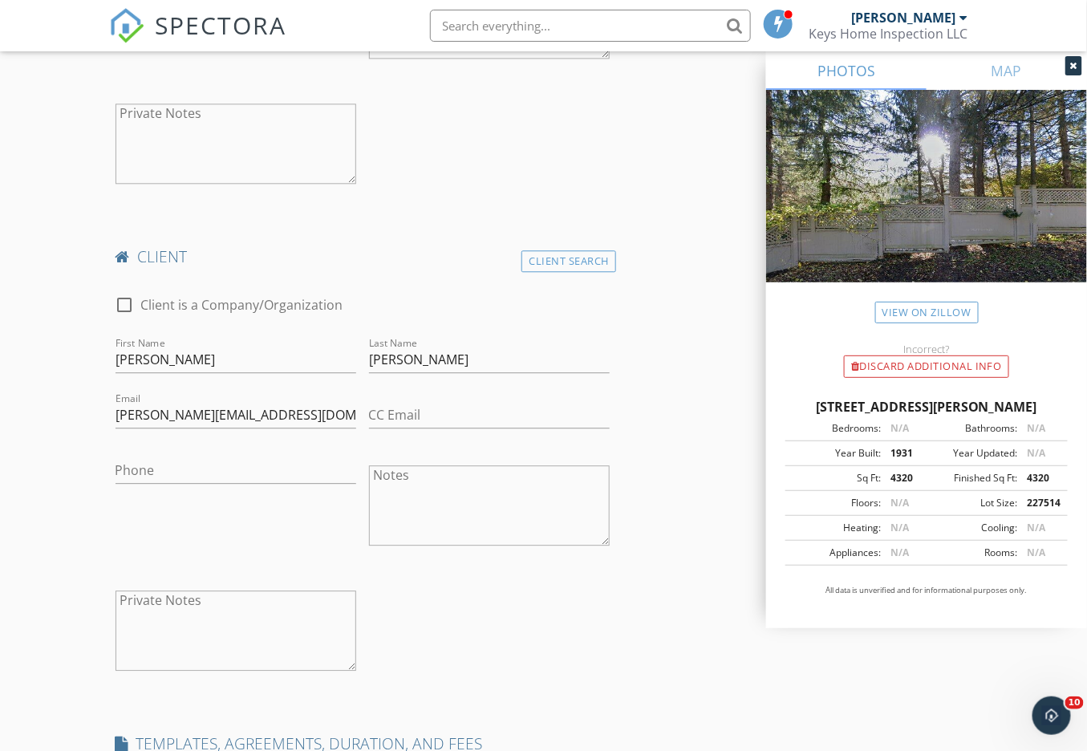
type input "[PHONE_NUMBER]"
click at [200, 484] on input "Phone" at bounding box center [235, 470] width 241 height 26
paste input "[PHONE_NUMBER]"
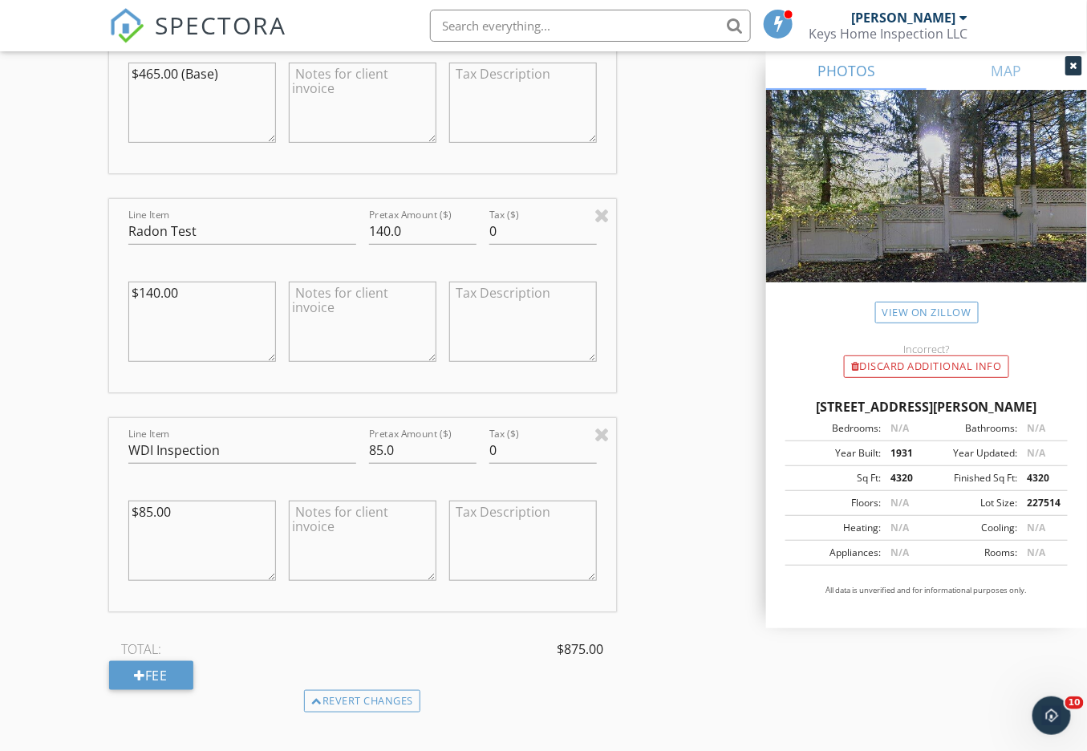
scroll to position [2102, 0]
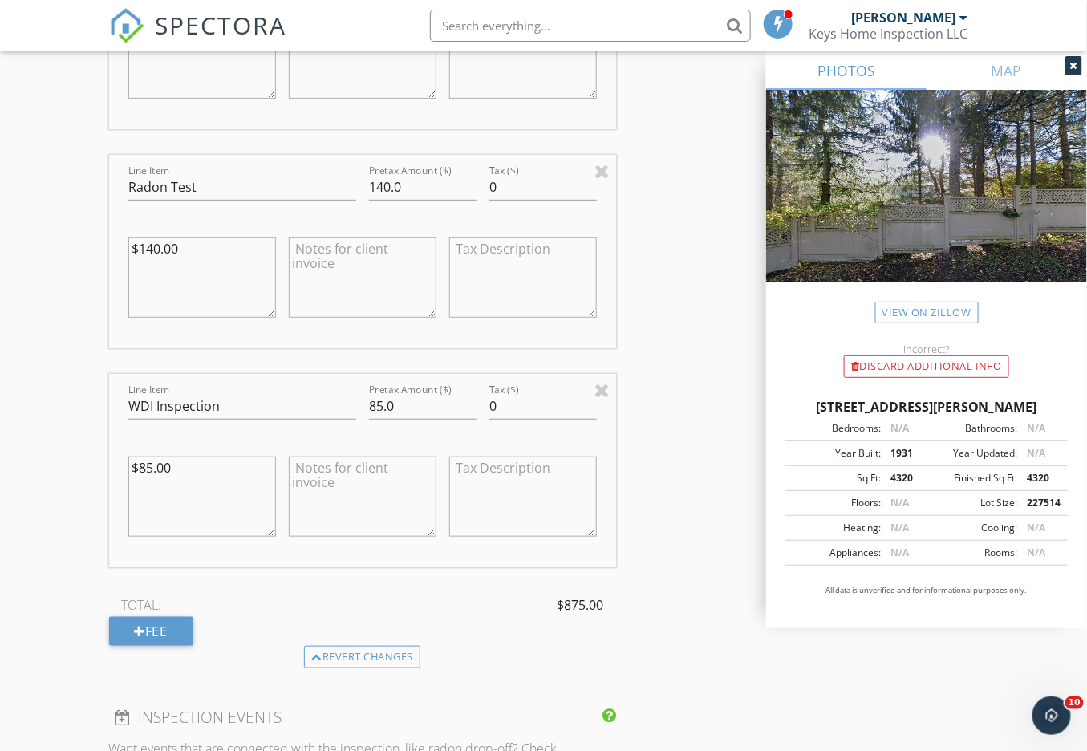
type input "[PHONE_NUMBER]"
click at [376, 419] on input "85.0" at bounding box center [422, 406] width 107 height 26
type input "95.0"
click at [392, 200] on input "140.0" at bounding box center [422, 187] width 107 height 26
type input "190.0"
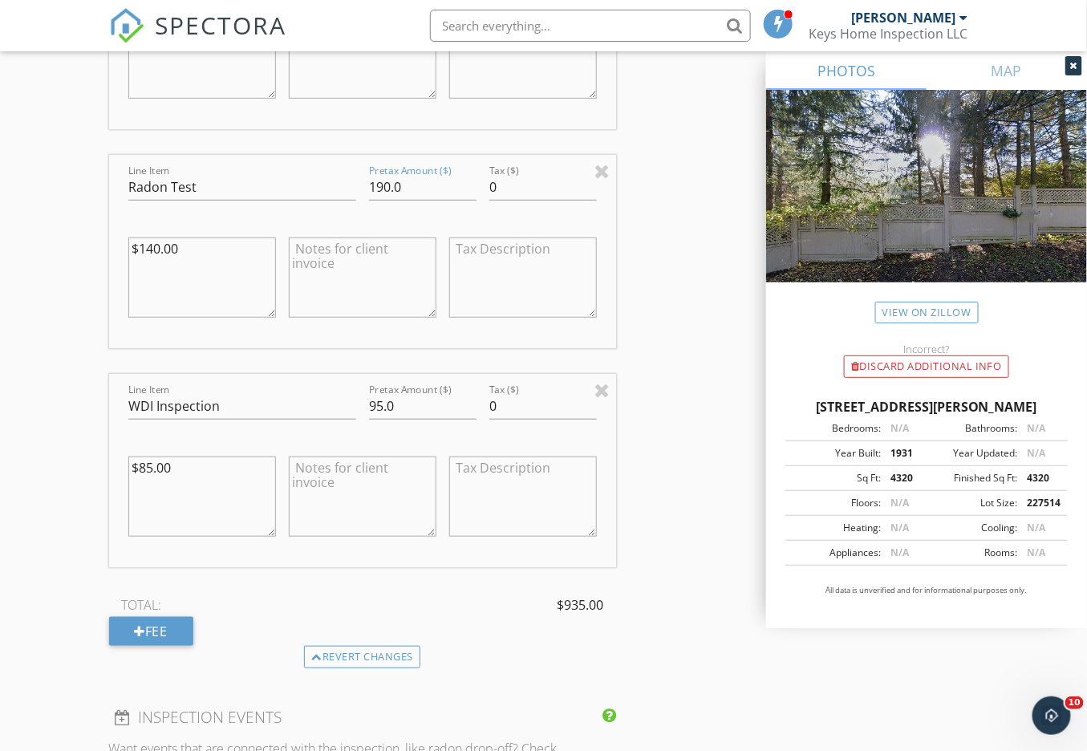
click at [661, 204] on div "INSPECTOR(S) check_box John McCormack PRIMARY John McCormack arrow_drop_down ch…" at bounding box center [543, 40] width 869 height 3846
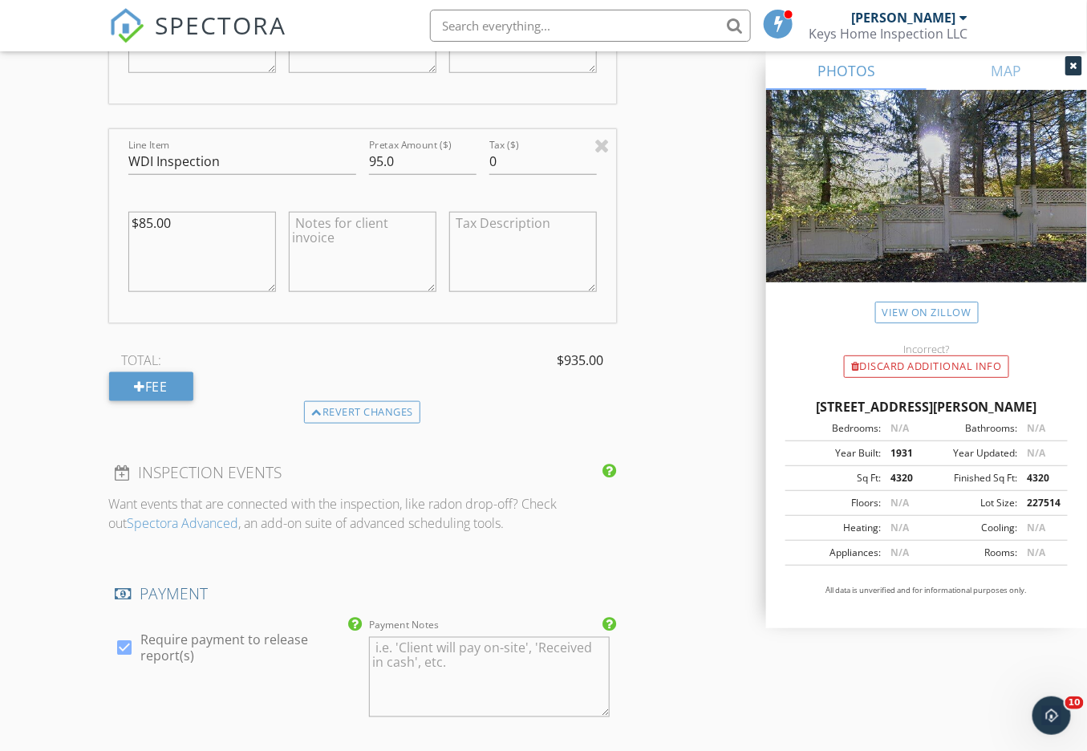
scroll to position [2403, 0]
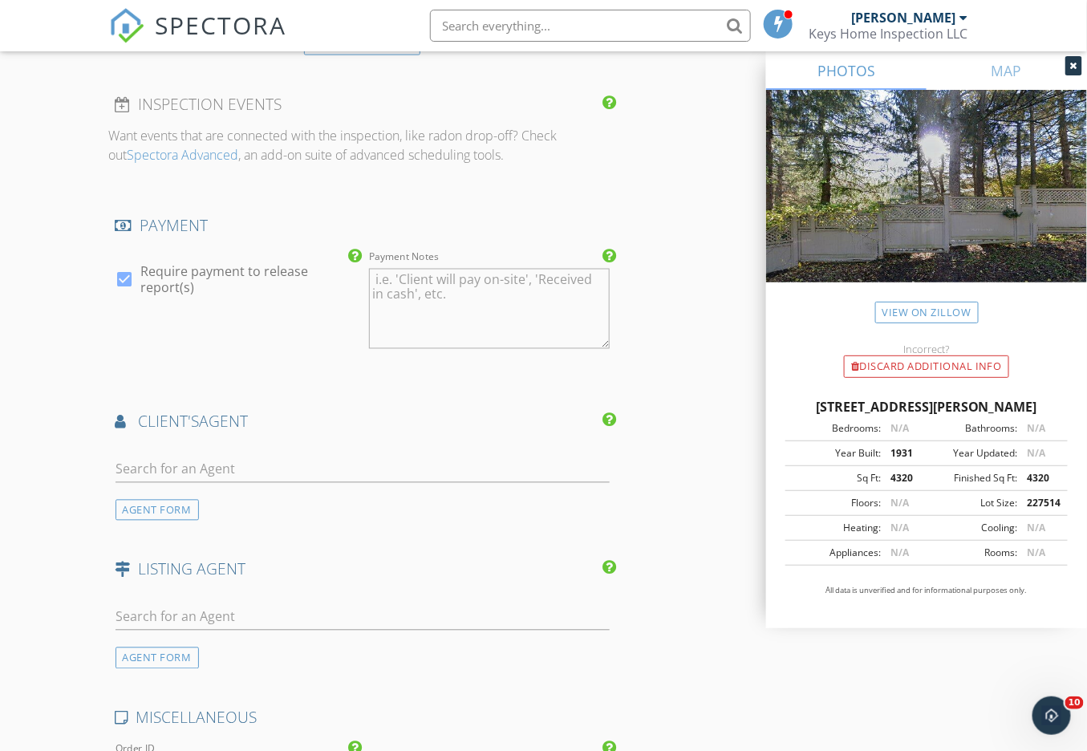
scroll to position [2735, 0]
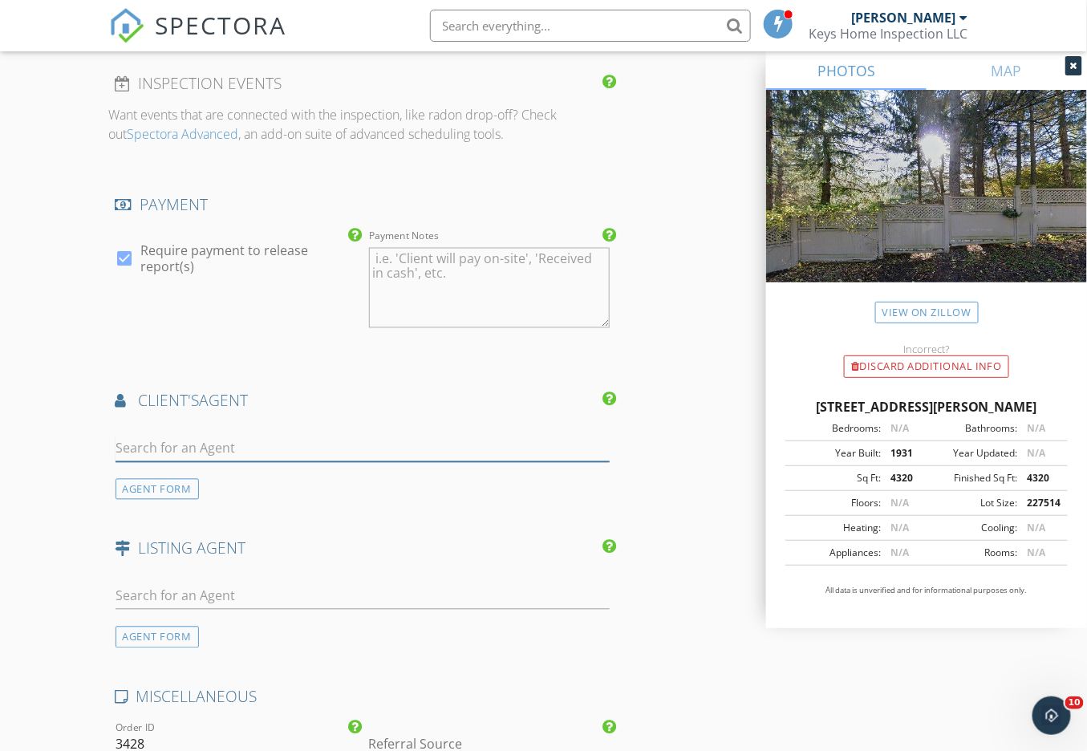
click at [226, 462] on input "text" at bounding box center [362, 448] width 494 height 26
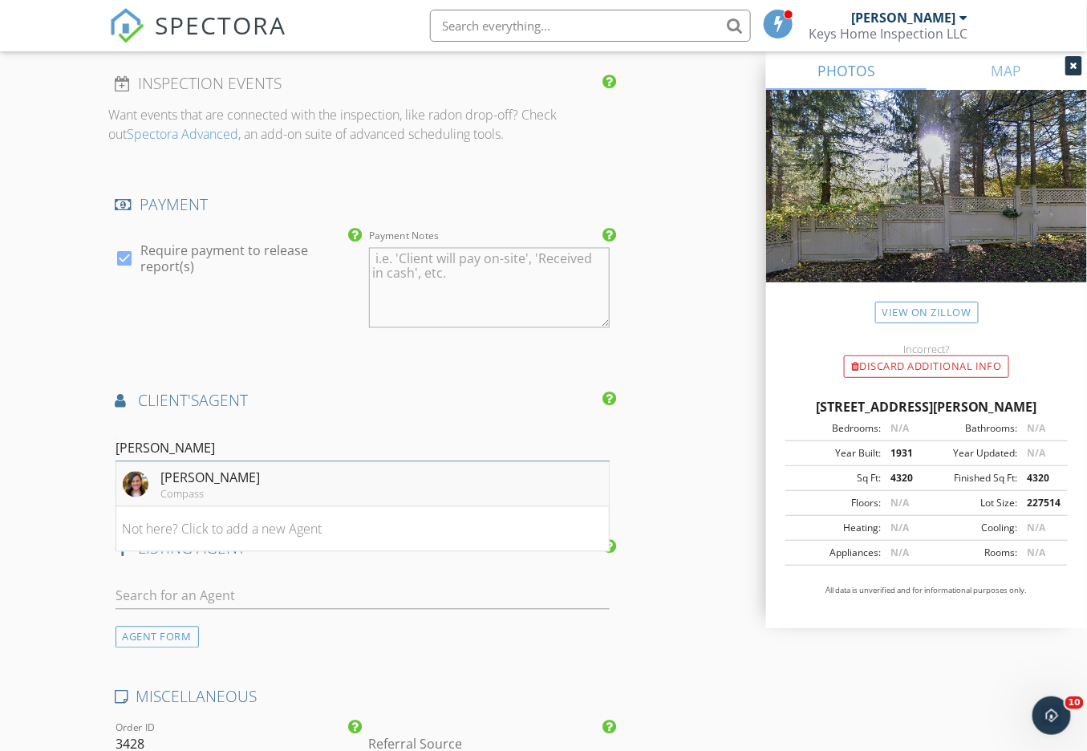
type input "Meg"
click at [236, 488] on div "[PERSON_NAME]" at bounding box center [210, 477] width 99 height 19
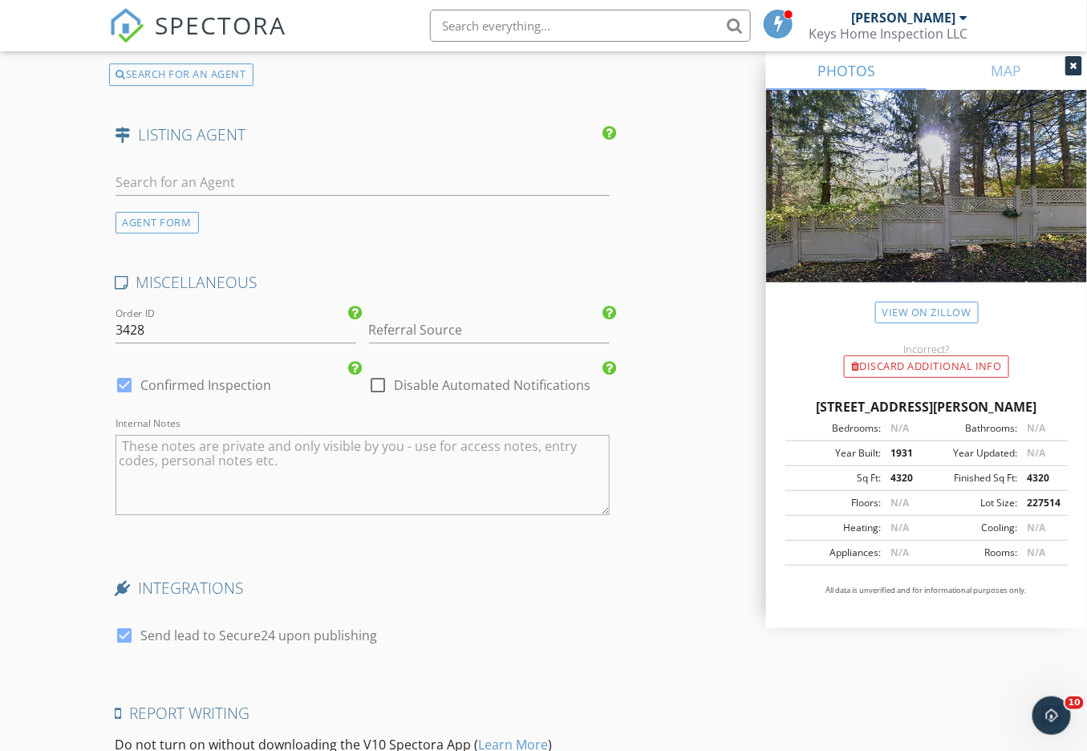
scroll to position [3553, 0]
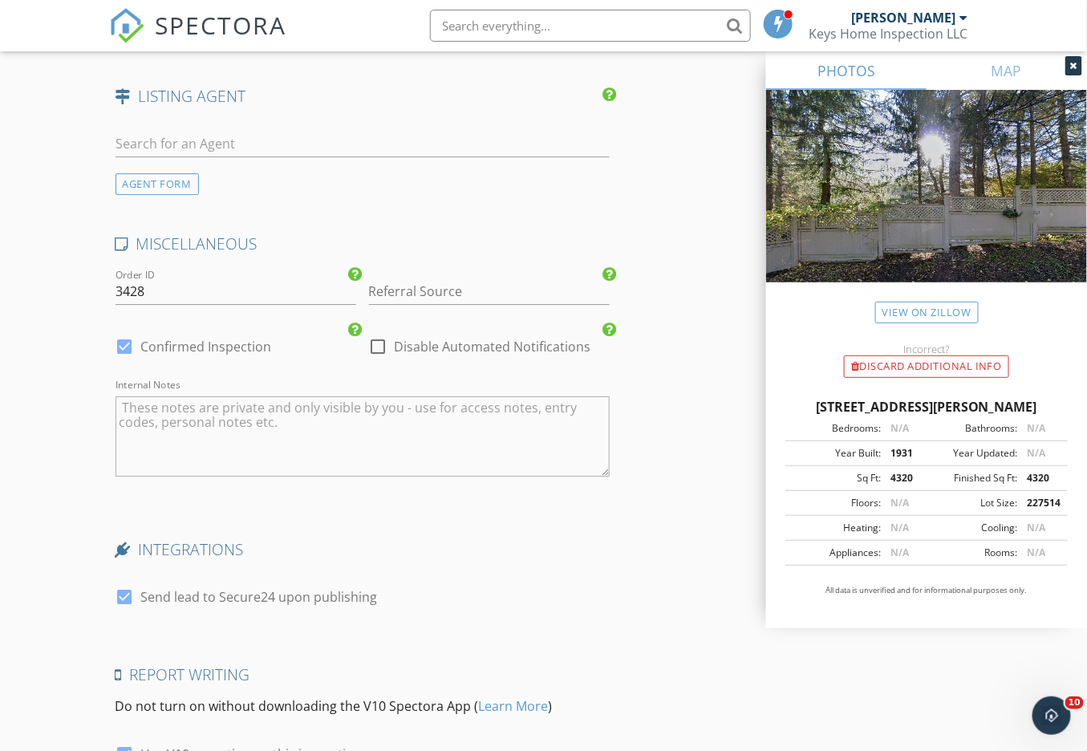
click at [128, 610] on div at bounding box center [124, 596] width 27 height 27
checkbox input "false"
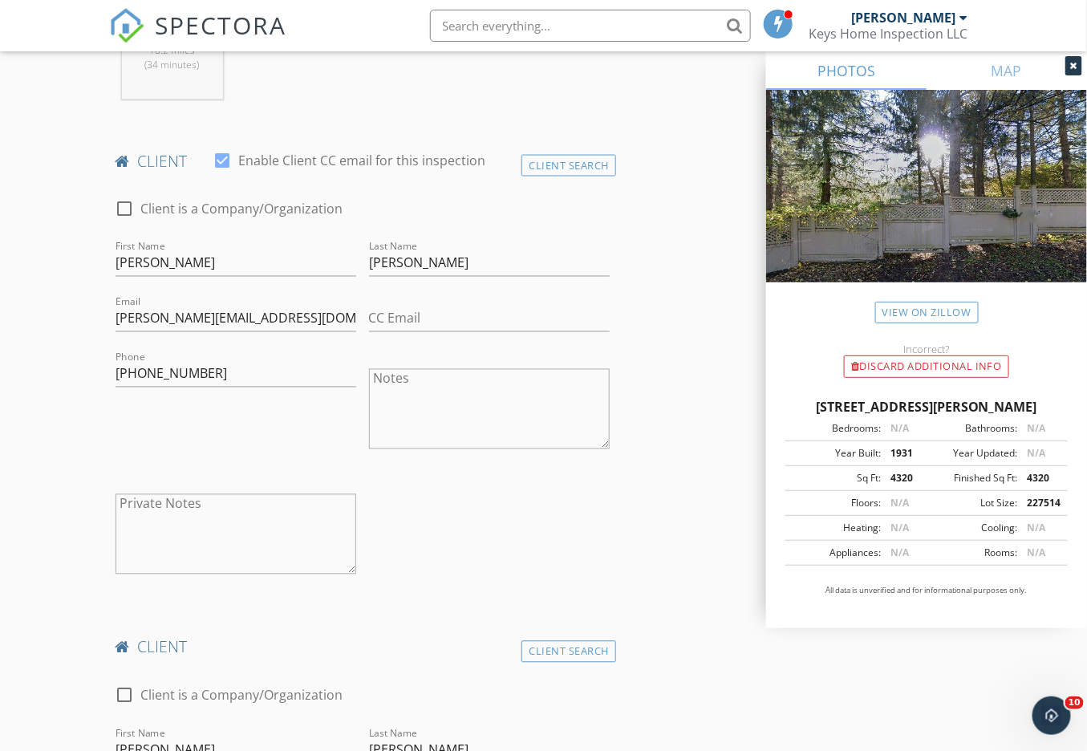
scroll to position [727, 0]
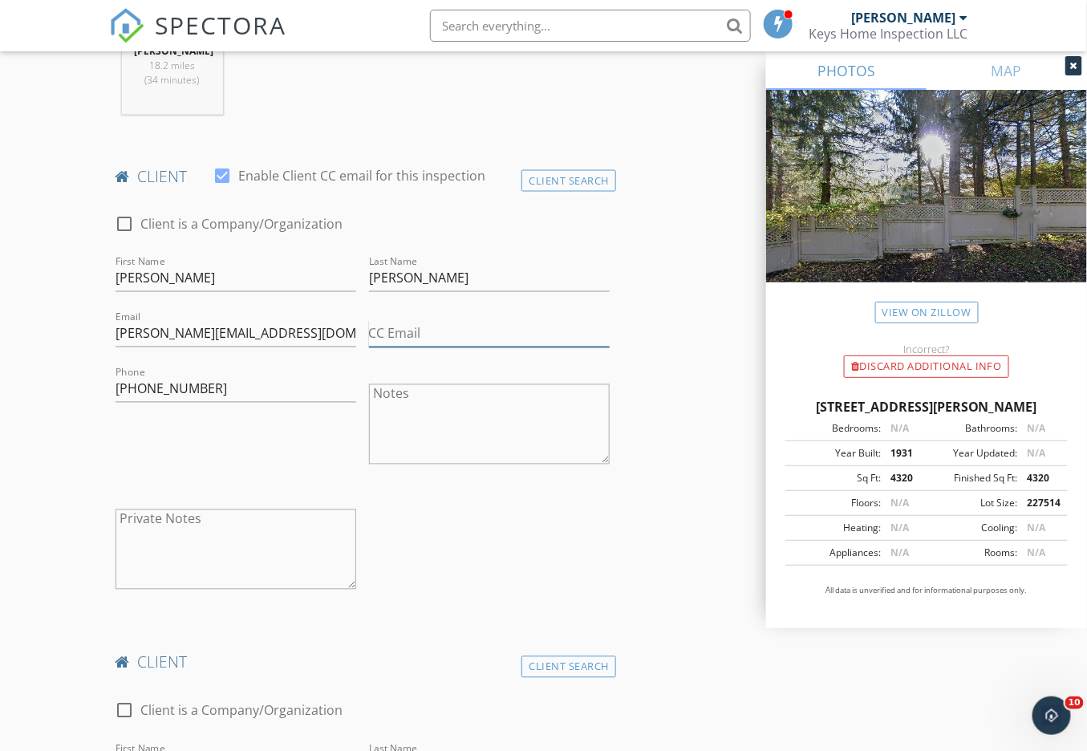
click at [439, 338] on input "CC Email" at bounding box center [489, 334] width 241 height 26
paste input "[PERSON_NAME][EMAIL_ADDRESS][DOMAIN_NAME]"
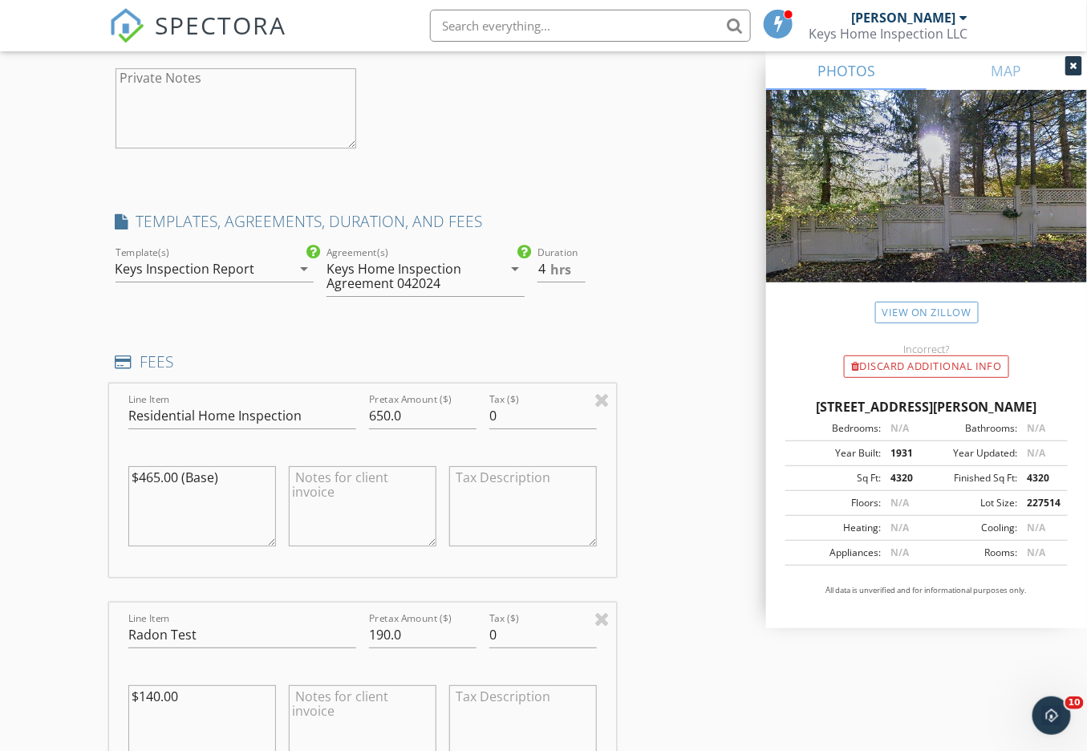
scroll to position [3737, 0]
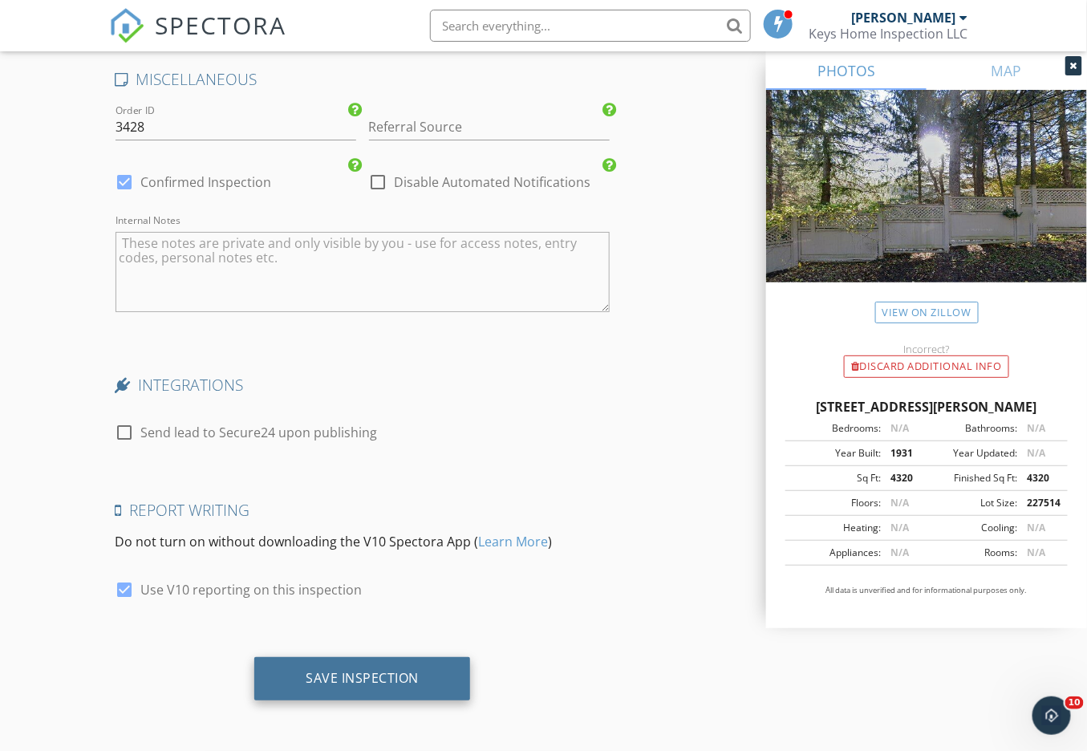
type input "[PERSON_NAME][EMAIL_ADDRESS][DOMAIN_NAME]"
click at [419, 669] on div "Save Inspection" at bounding box center [362, 678] width 216 height 43
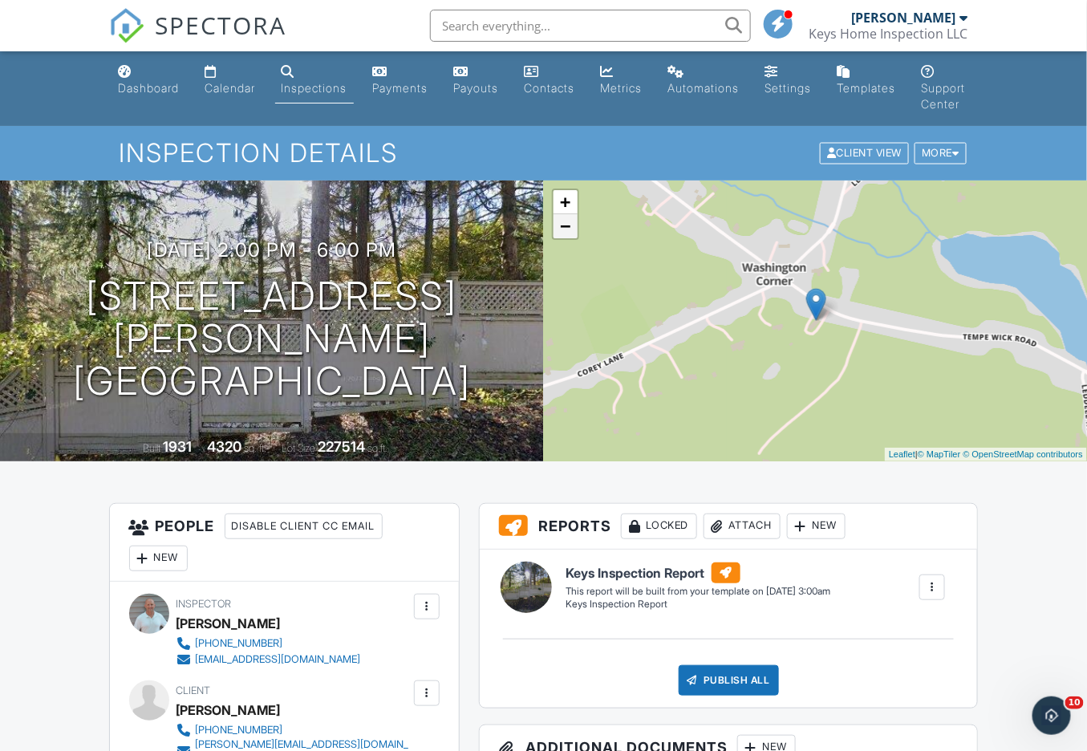
click at [564, 229] on link "−" at bounding box center [565, 226] width 24 height 24
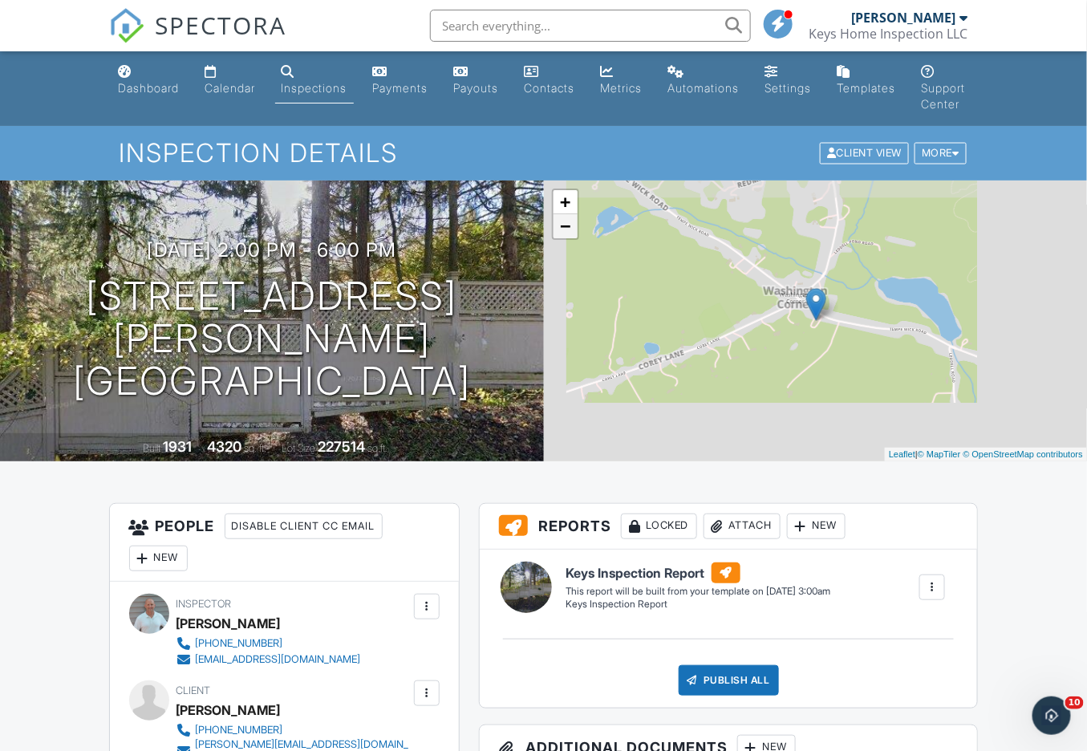
click at [564, 229] on link "−" at bounding box center [565, 226] width 24 height 24
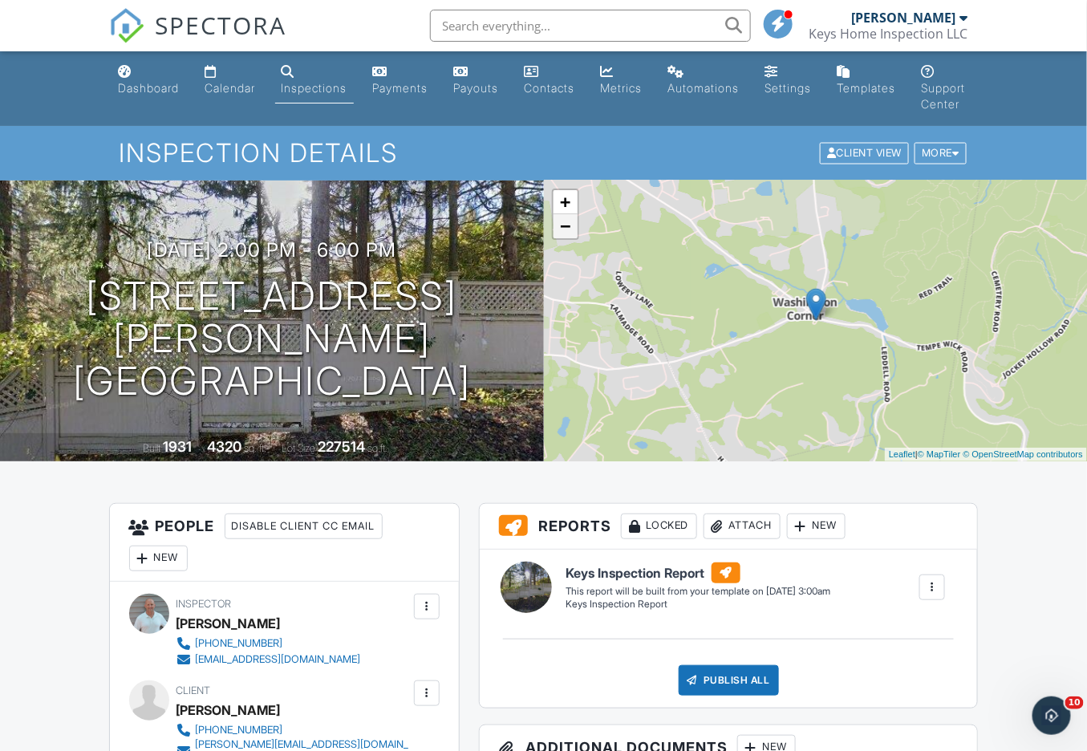
click at [564, 229] on link "−" at bounding box center [565, 226] width 24 height 24
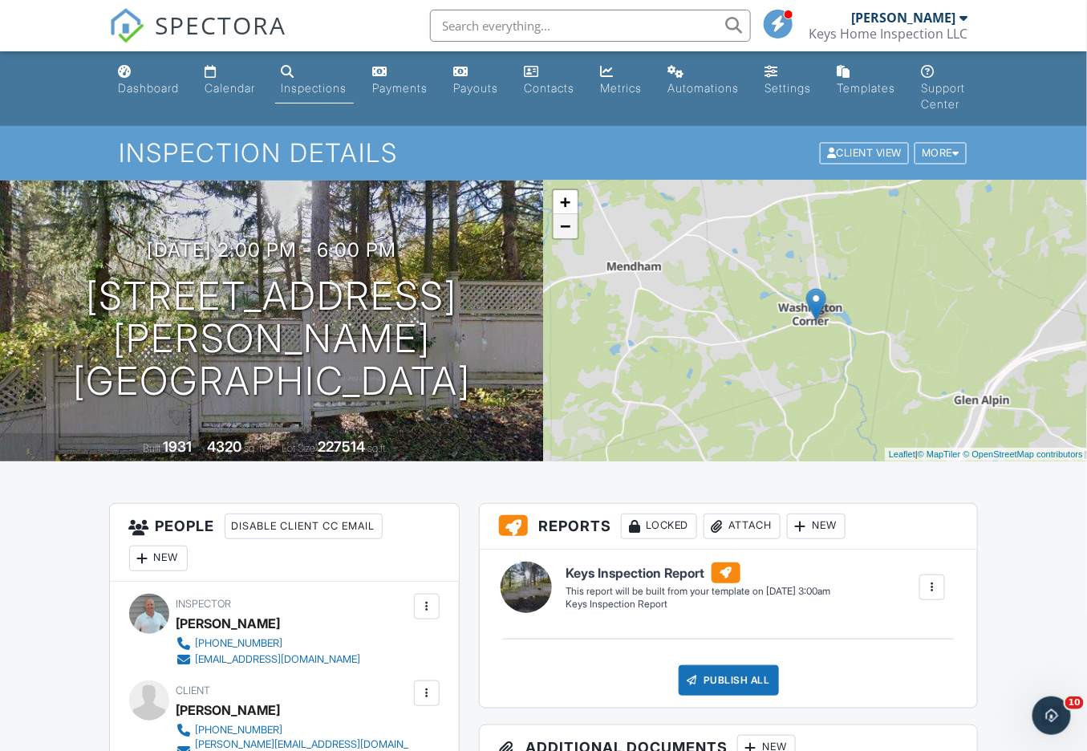
click at [564, 229] on link "−" at bounding box center [565, 226] width 24 height 24
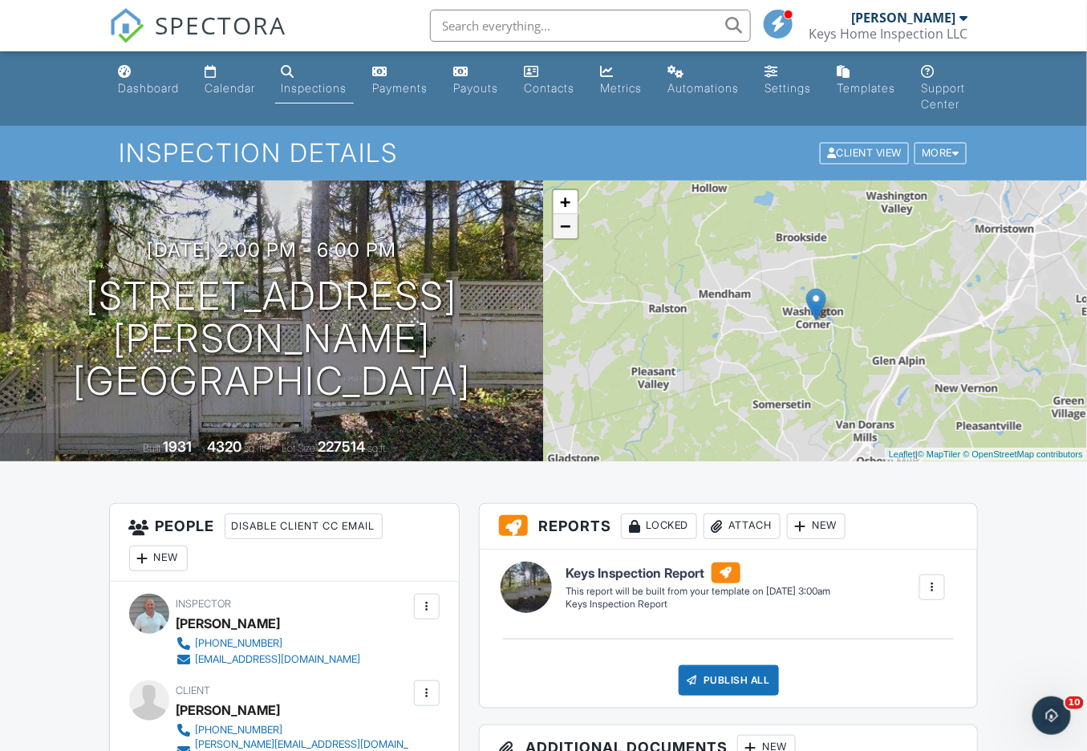
click at [564, 229] on link "−" at bounding box center [565, 226] width 24 height 24
